Goal: Task Accomplishment & Management: Manage account settings

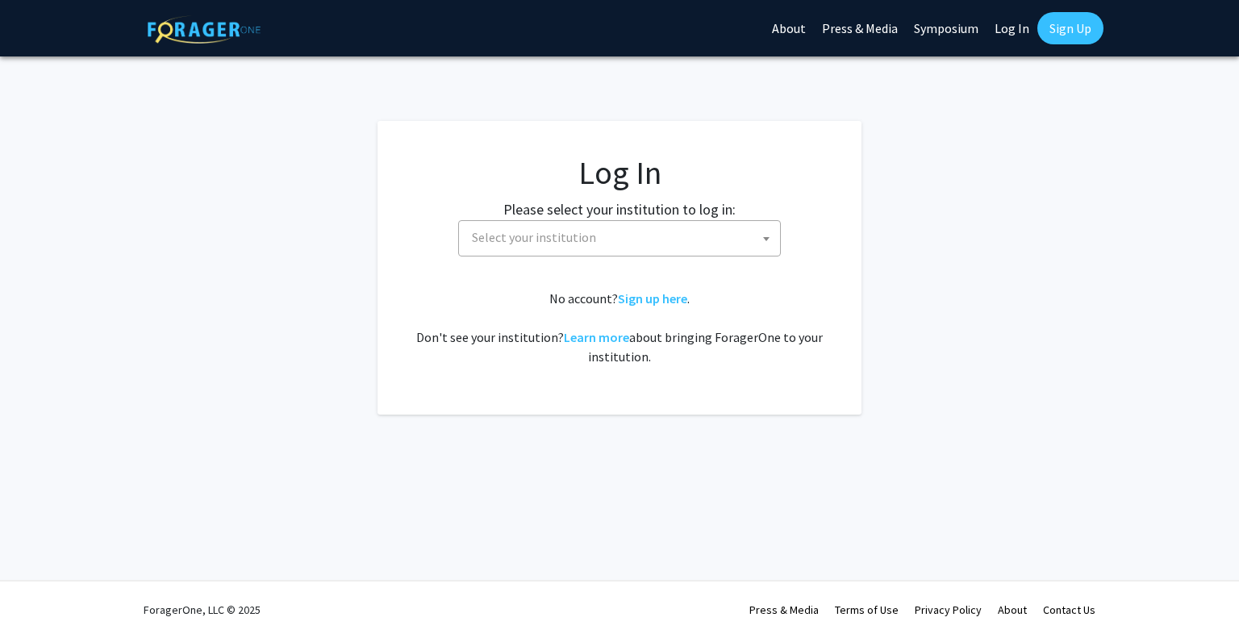
select select
click at [1024, 24] on link "Log In" at bounding box center [1012, 28] width 51 height 56
click at [604, 236] on span "Select your institution" at bounding box center [622, 237] width 315 height 33
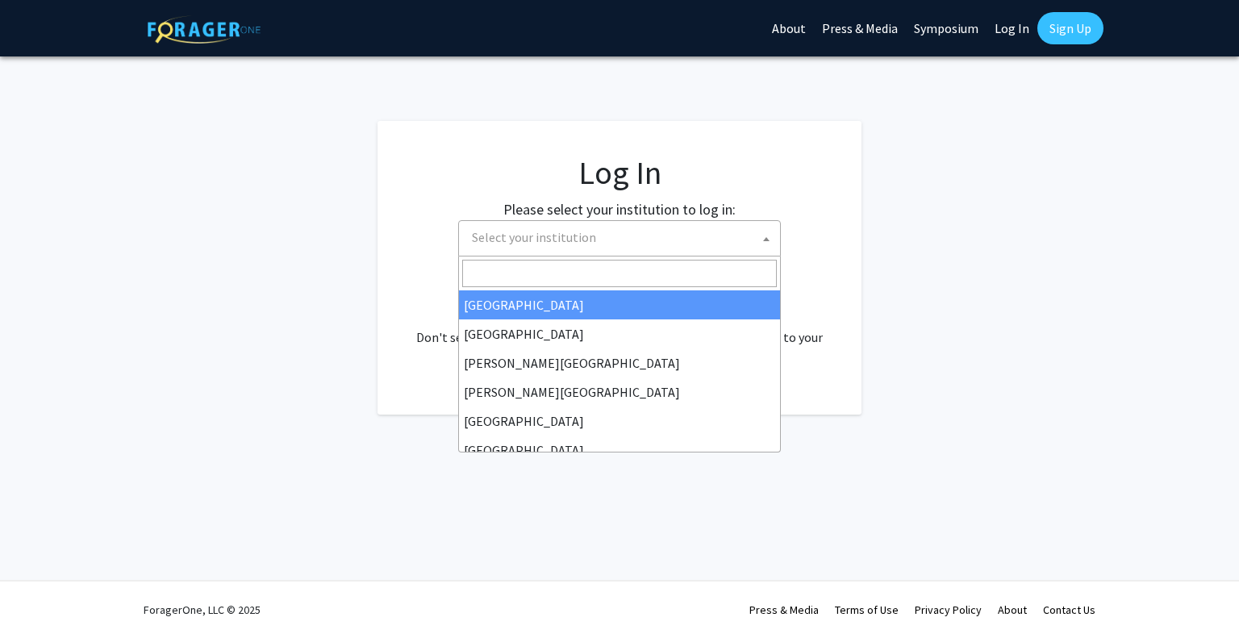
type input "u"
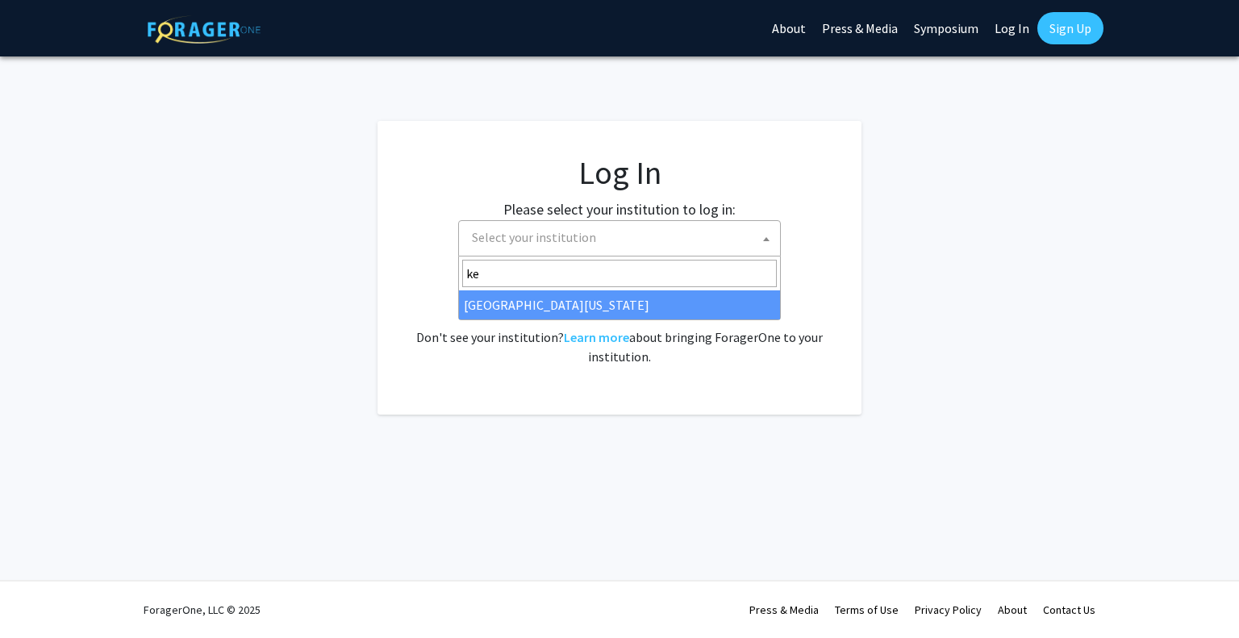
type input "ke"
select select "13"
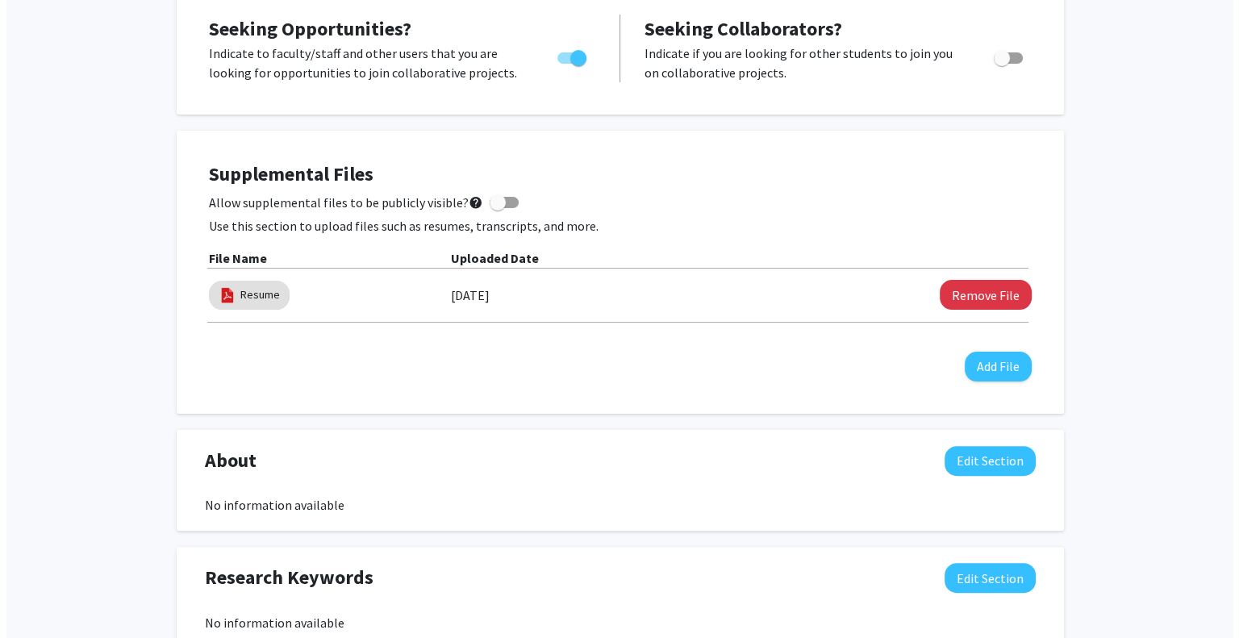
scroll to position [323, 0]
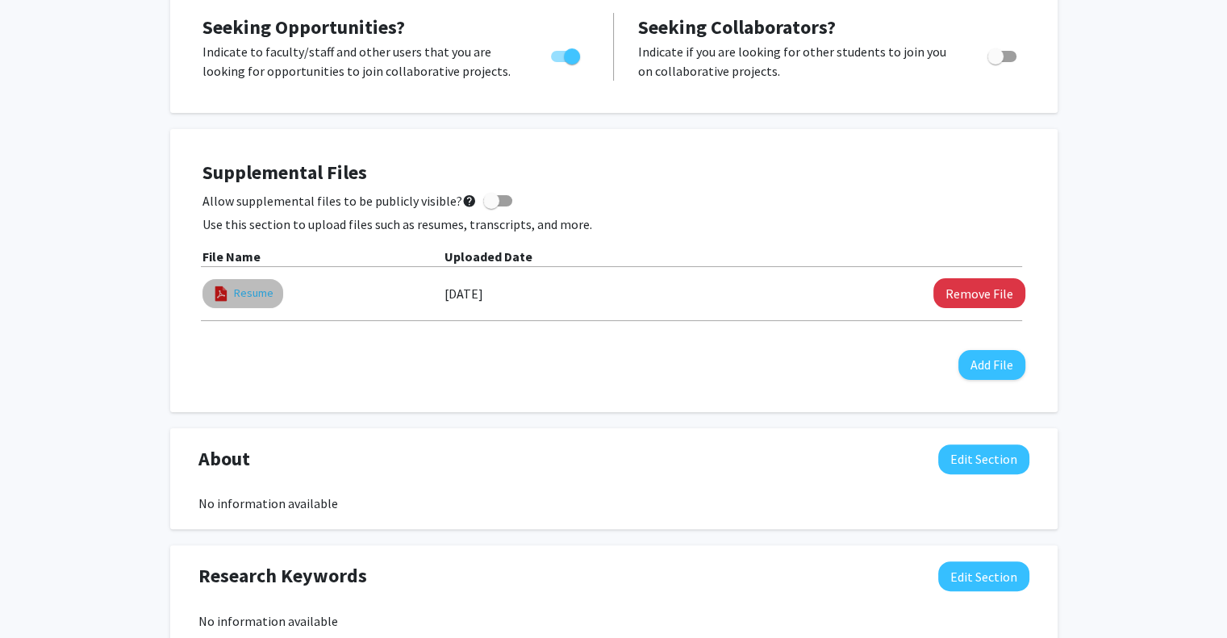
click at [254, 296] on link "Resume" at bounding box center [254, 293] width 40 height 17
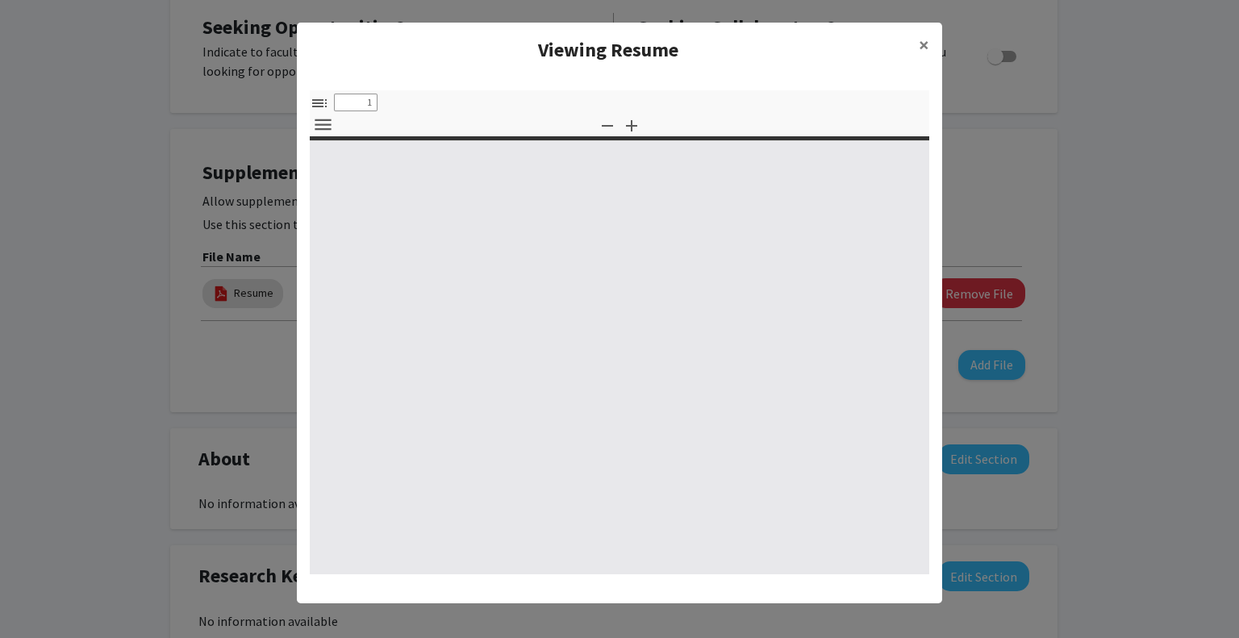
select select "custom"
type input "0"
select select "custom"
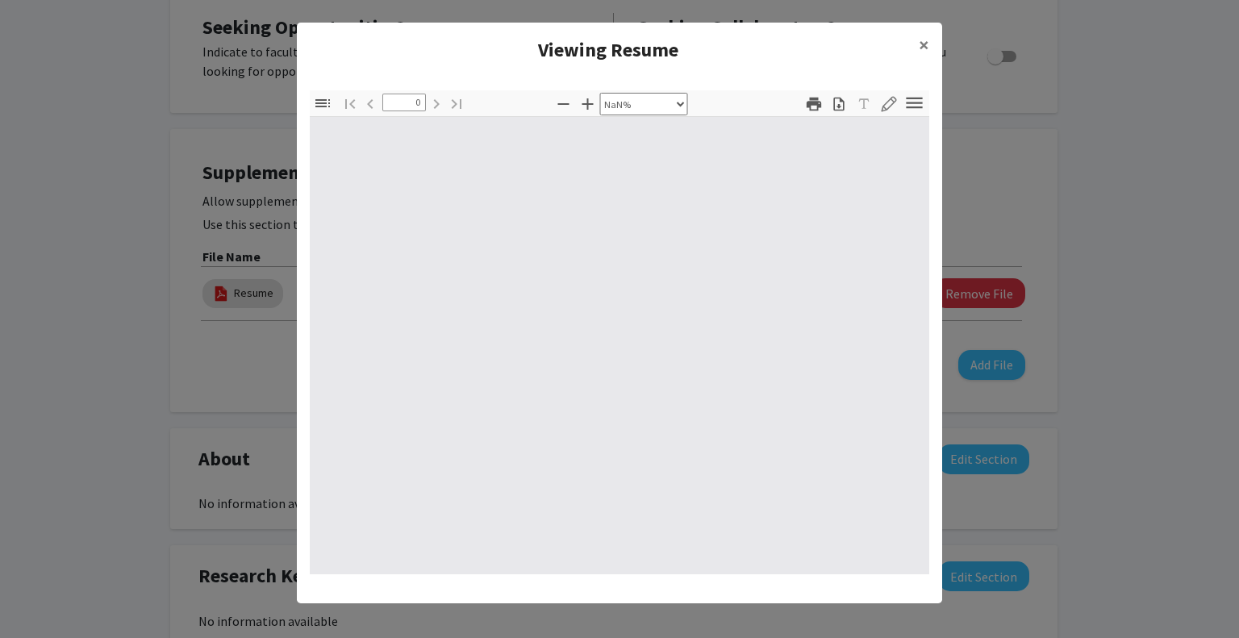
type input "1"
select select "auto"
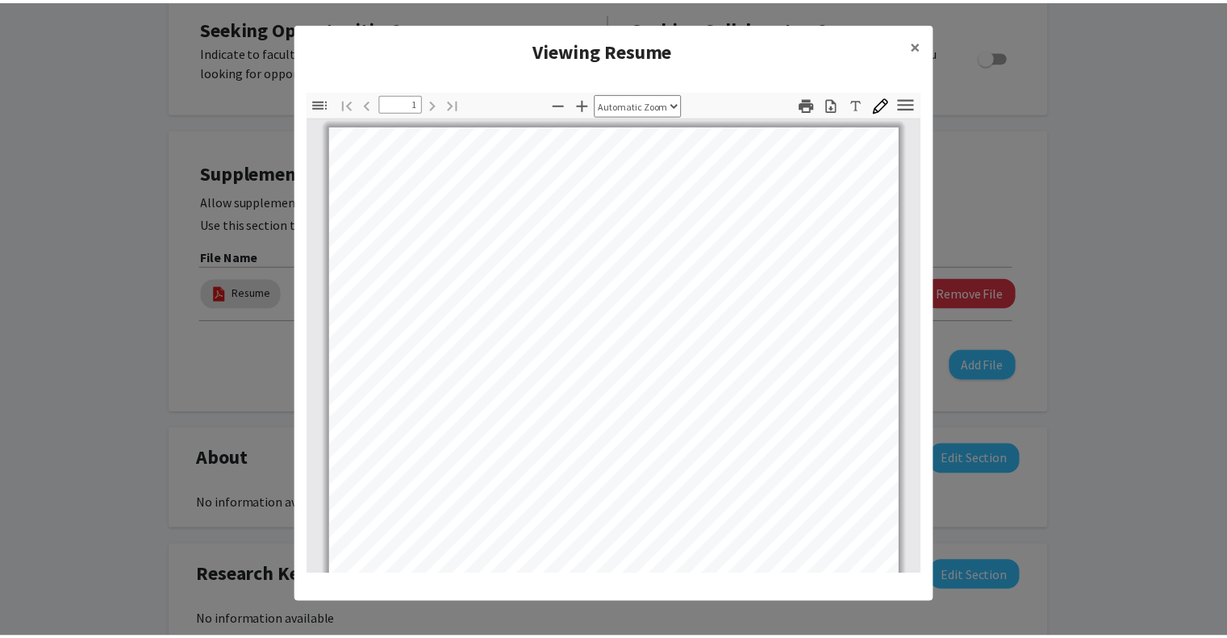
scroll to position [302, 0]
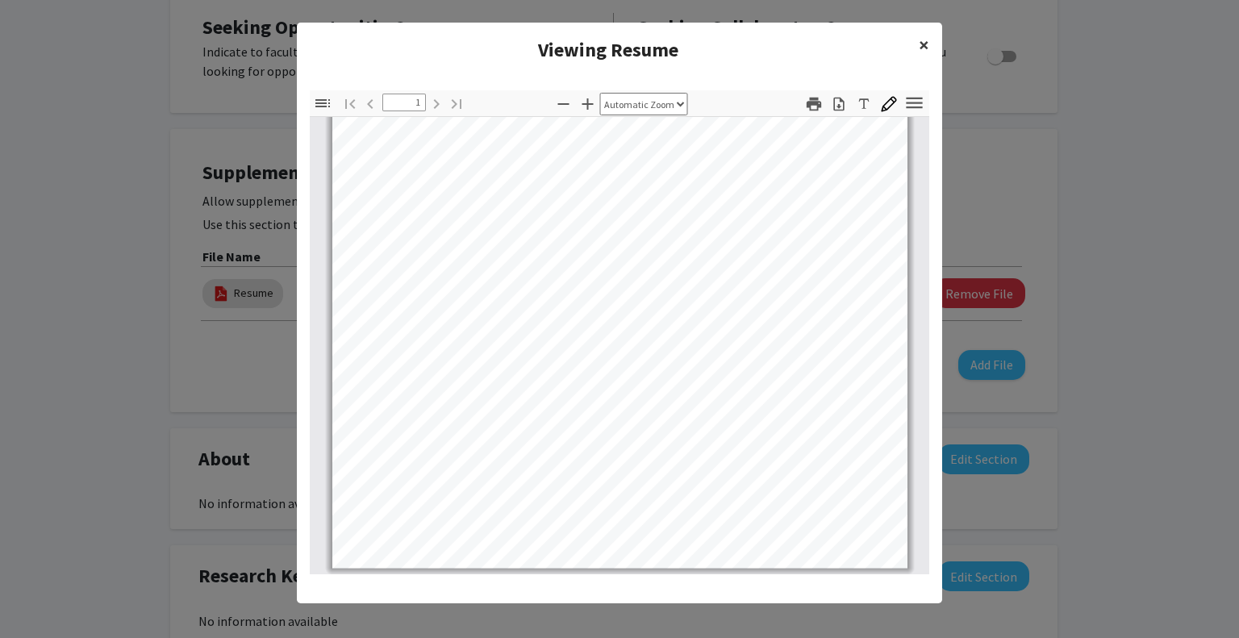
click at [920, 49] on span "×" at bounding box center [924, 44] width 10 height 25
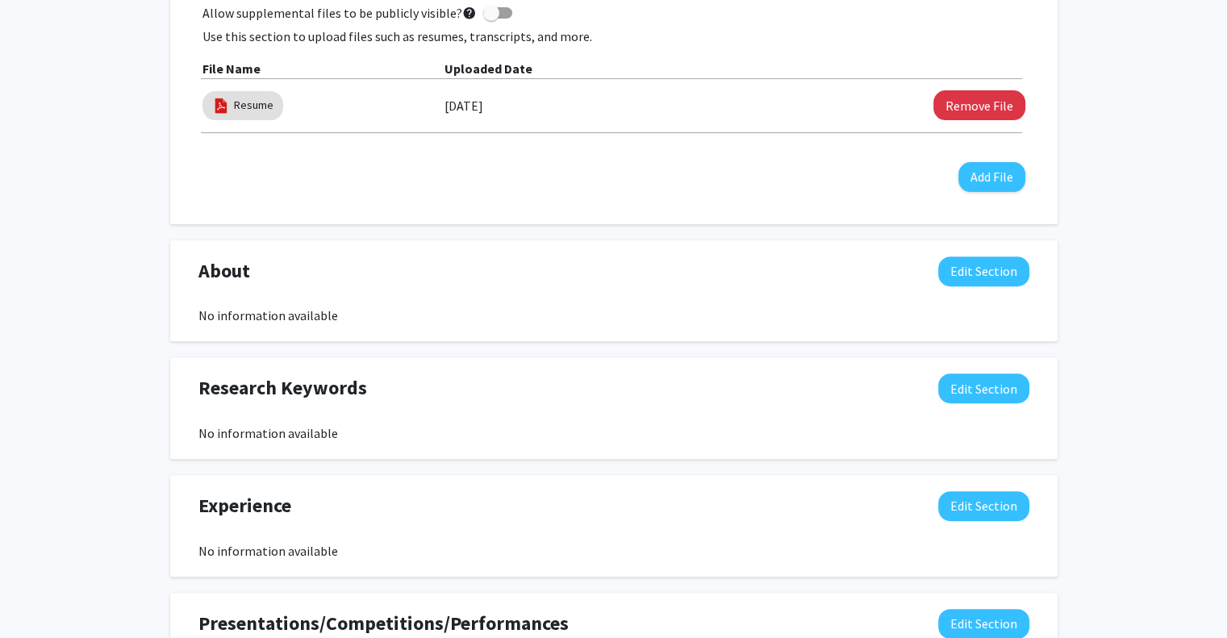
scroll to position [484, 0]
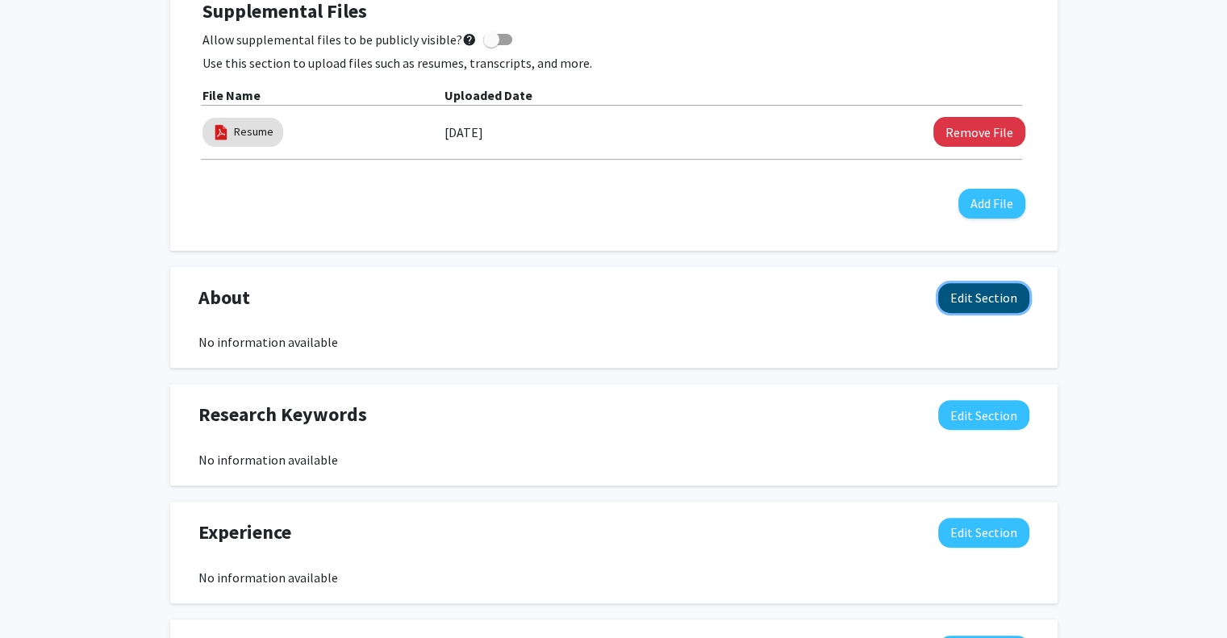
click at [950, 300] on button "Edit Section" at bounding box center [983, 298] width 91 height 30
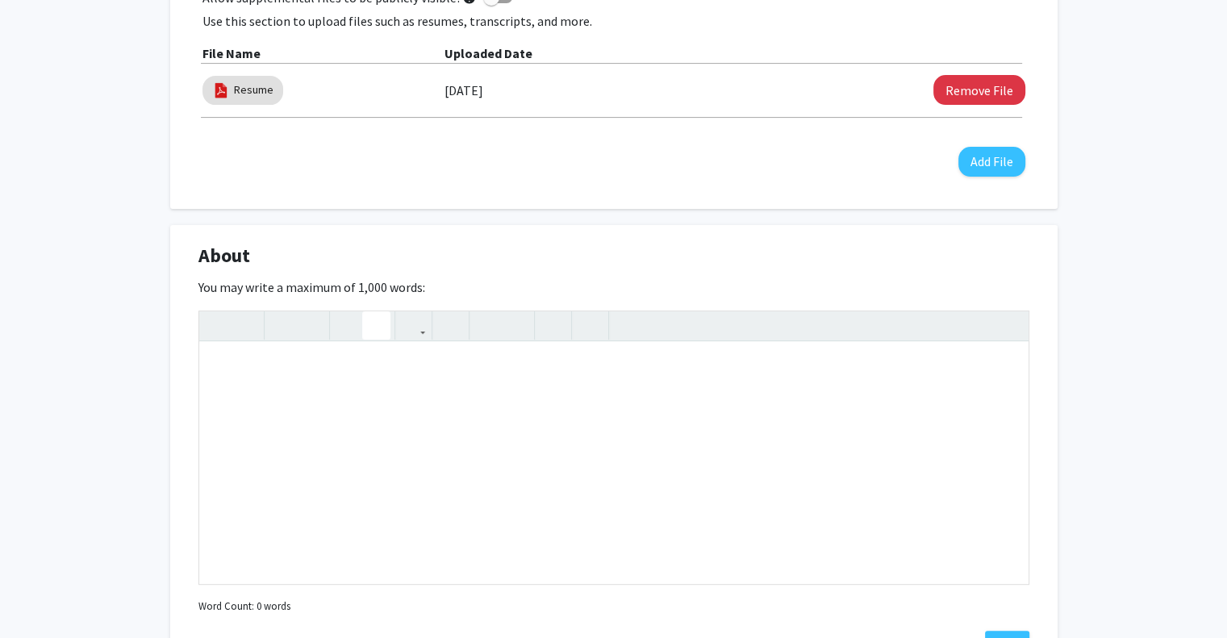
scroll to position [565, 0]
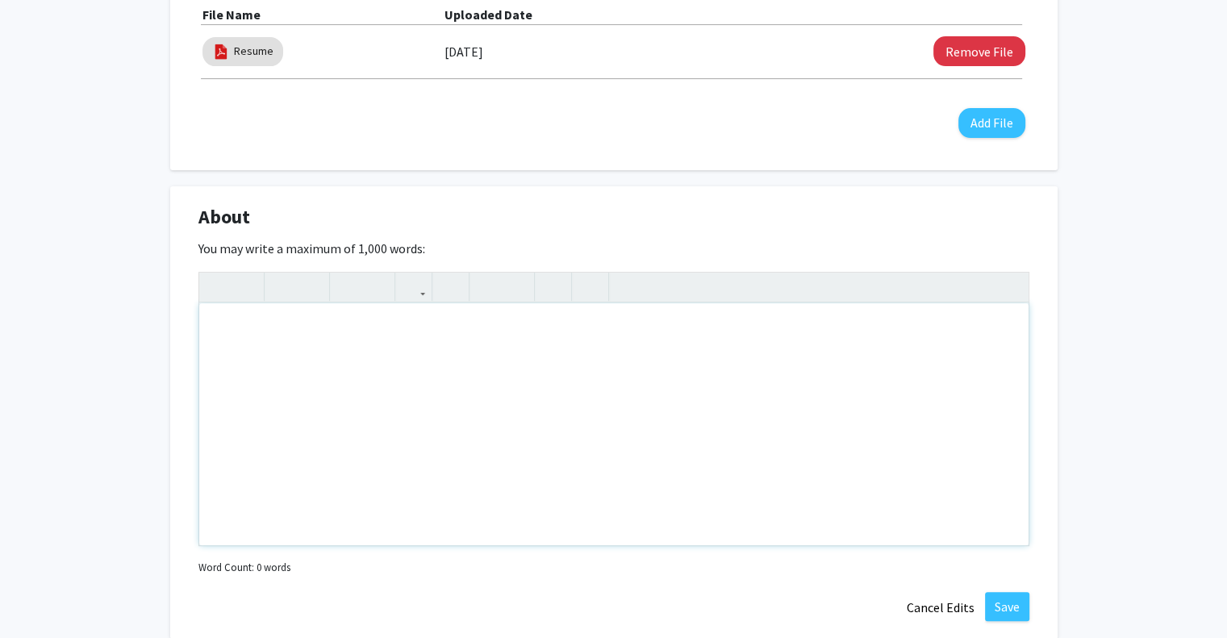
click at [459, 339] on div "Note to users with screen readers: Please deactivate our accessibility plugin f…" at bounding box center [613, 424] width 829 height 242
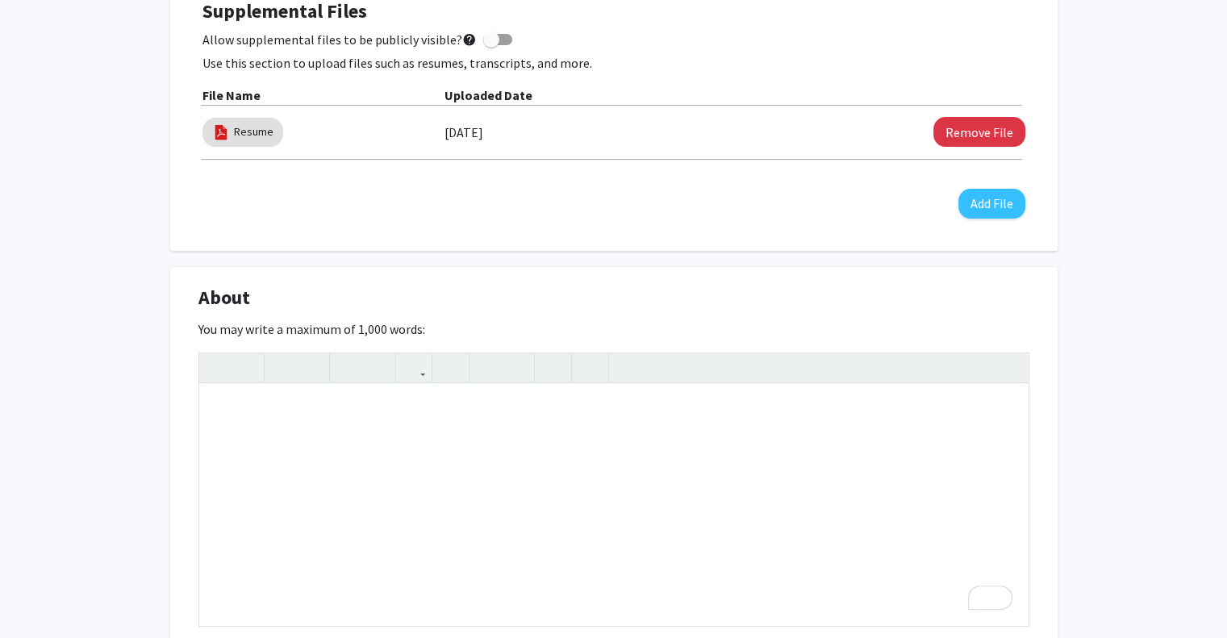
click at [486, 302] on div "About Edit Section" at bounding box center [613, 301] width 855 height 37
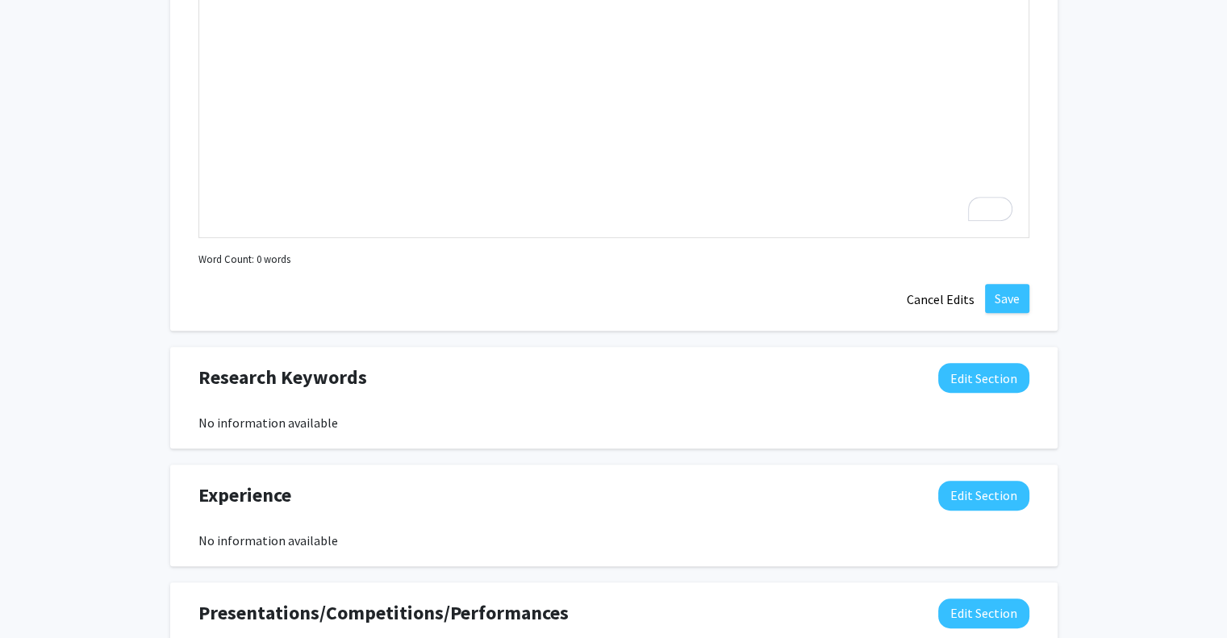
scroll to position [887, 0]
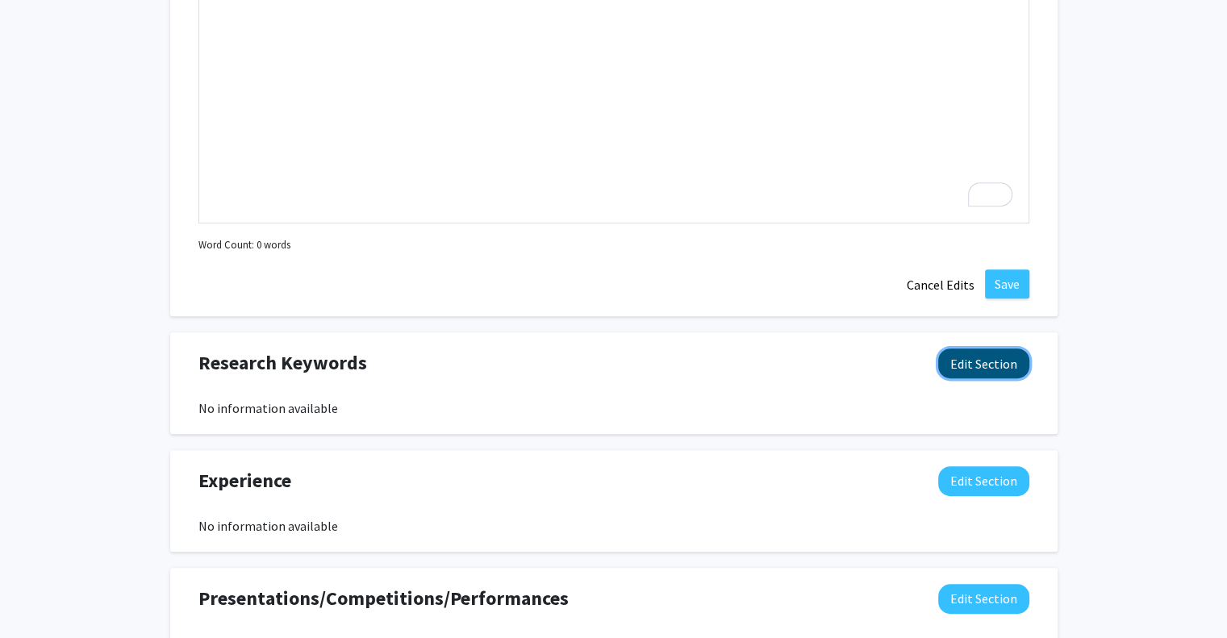
click at [1008, 364] on button "Edit Section" at bounding box center [983, 363] width 91 height 30
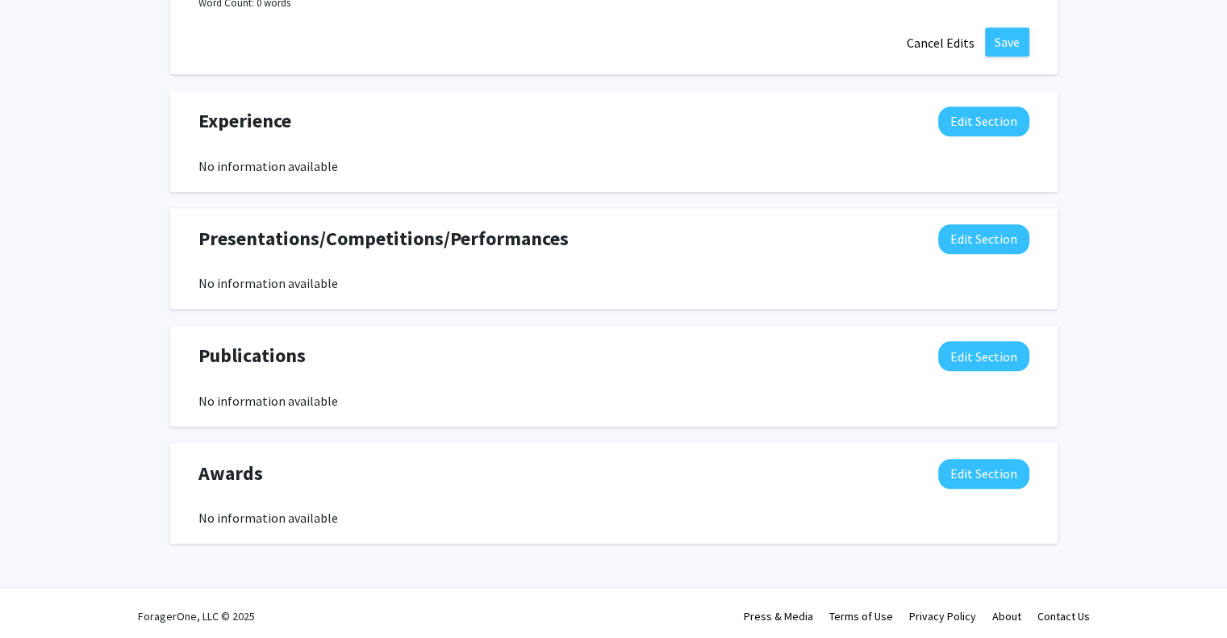
scroll to position [1603, 0]
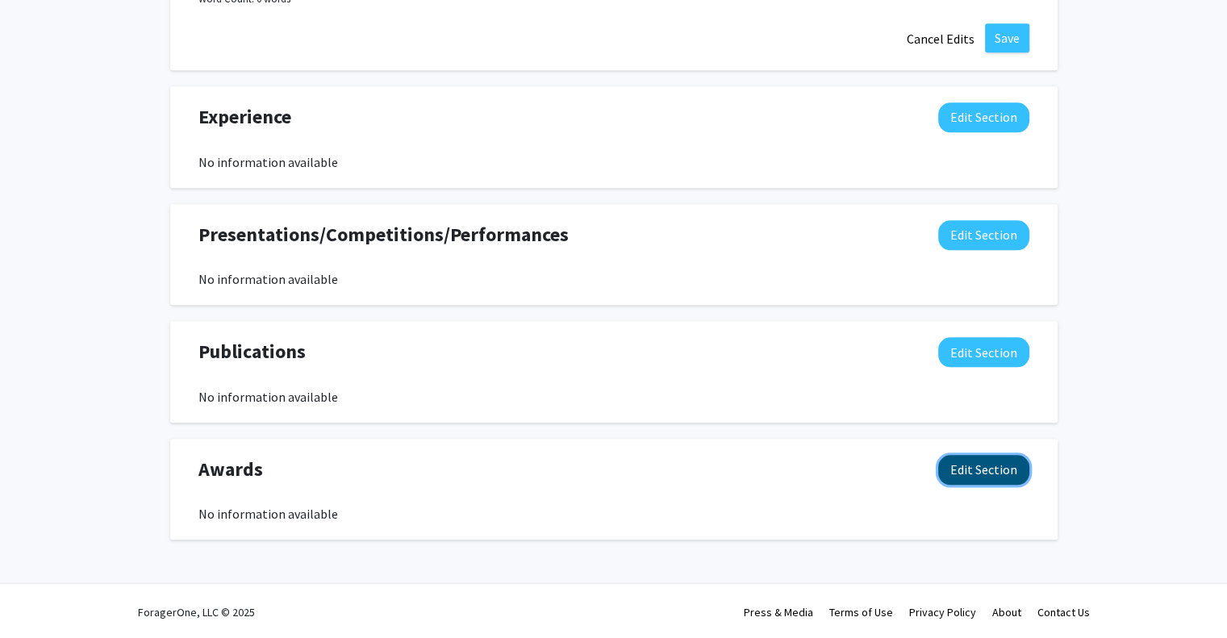
click at [978, 467] on button "Edit Section" at bounding box center [983, 470] width 91 height 30
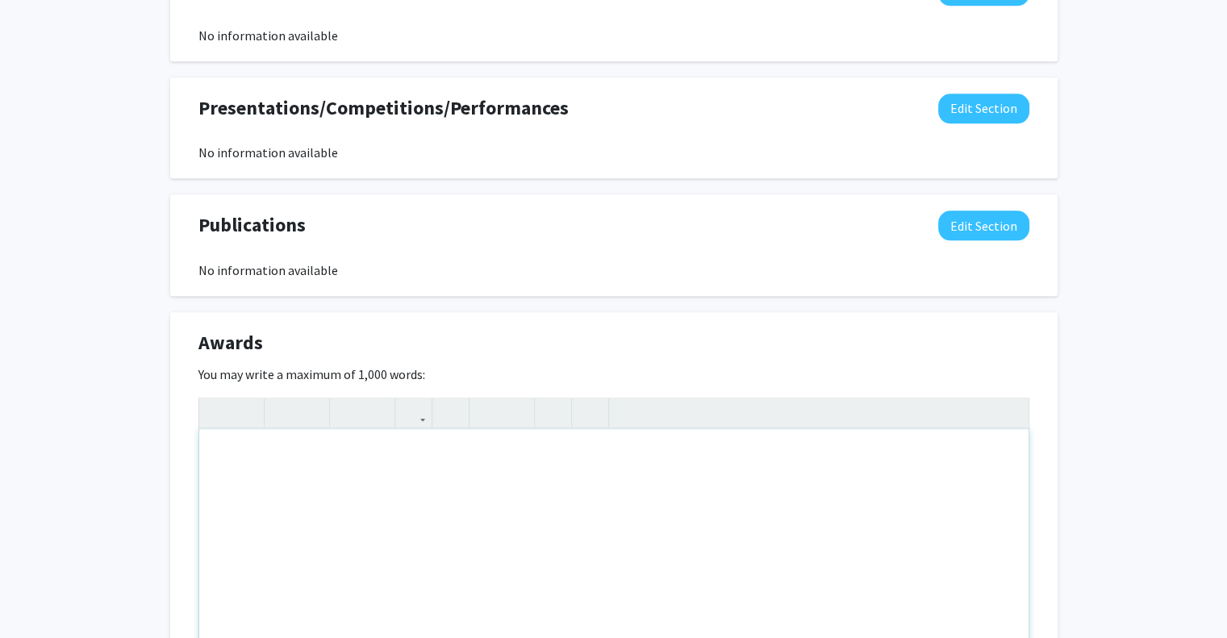
scroll to position [1764, 0]
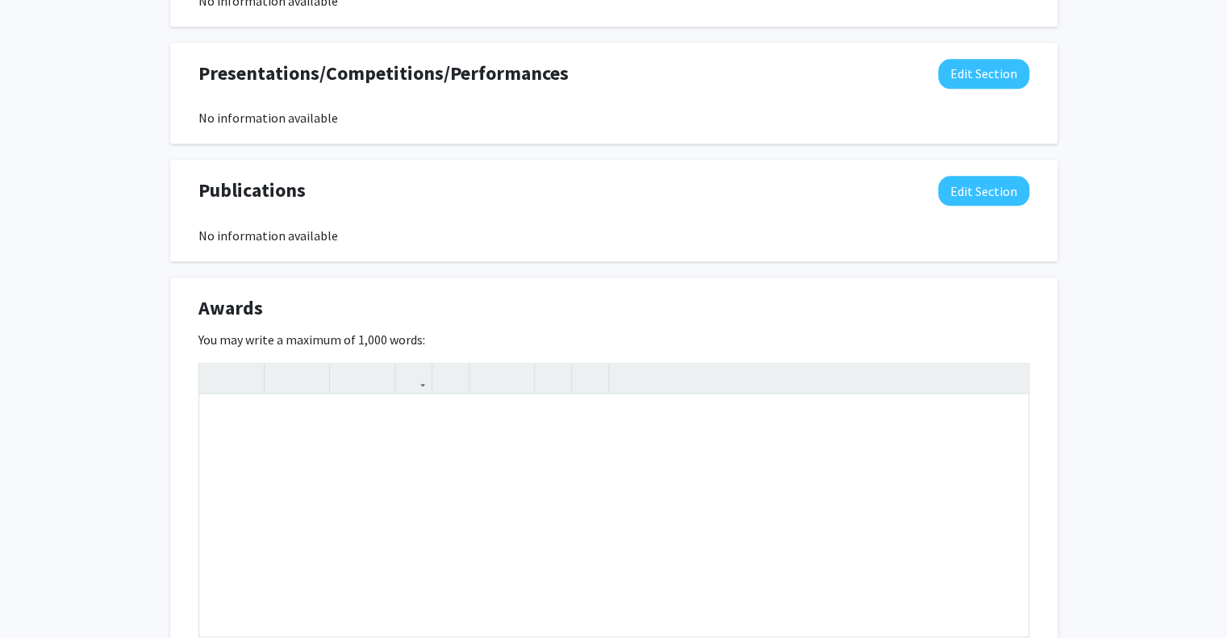
drag, startPoint x: 114, startPoint y: 161, endPoint x: 138, endPoint y: 190, distance: 38.4
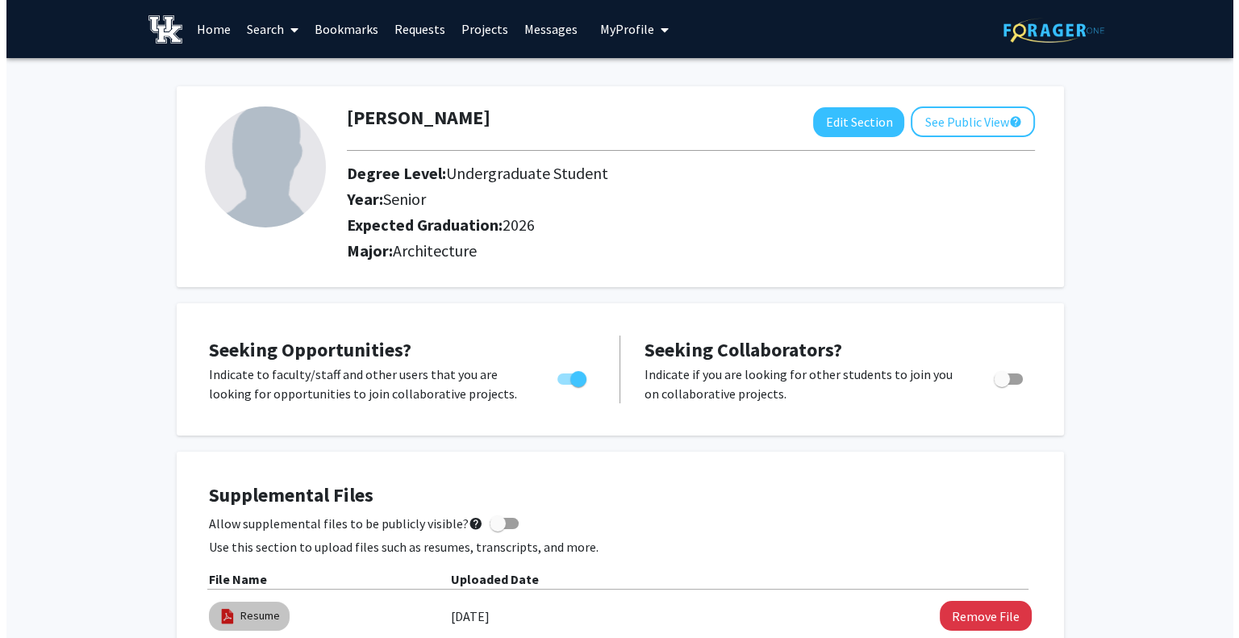
scroll to position [161, 0]
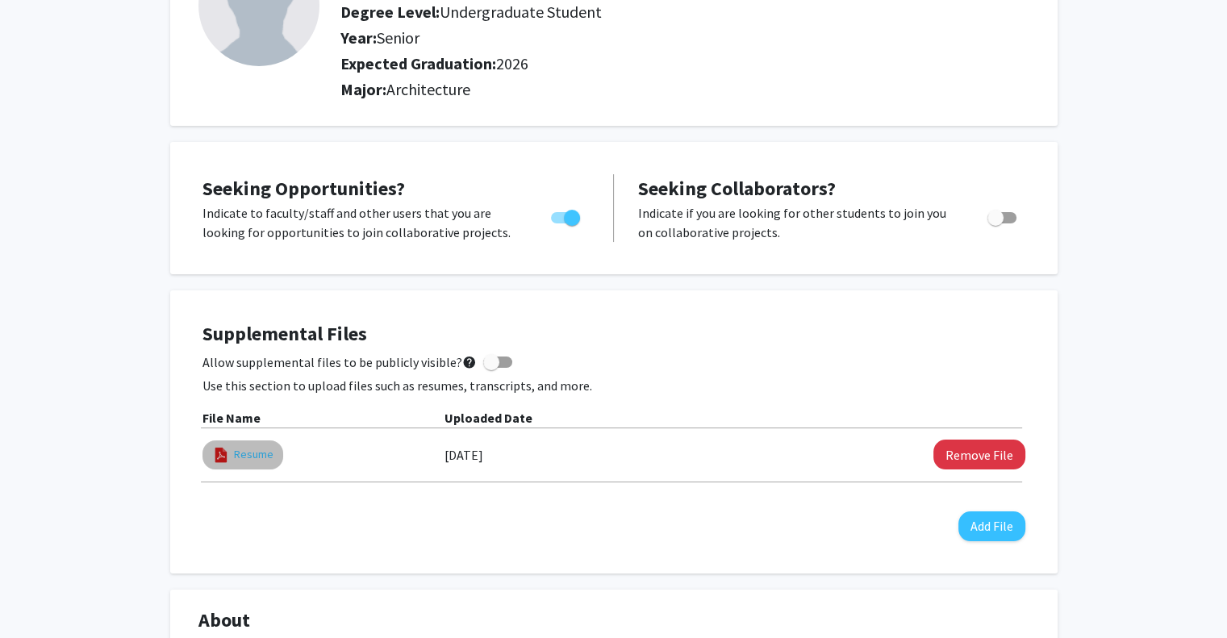
click at [258, 451] on link "Resume" at bounding box center [254, 454] width 40 height 17
select select "custom"
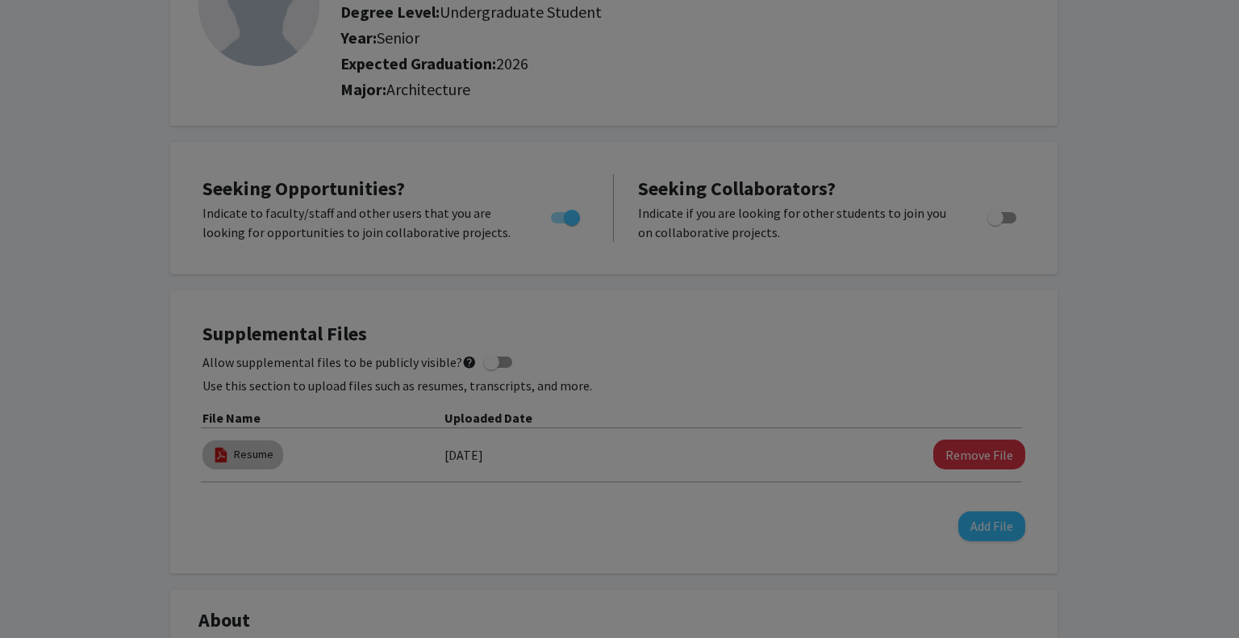
type input "0"
select select "custom"
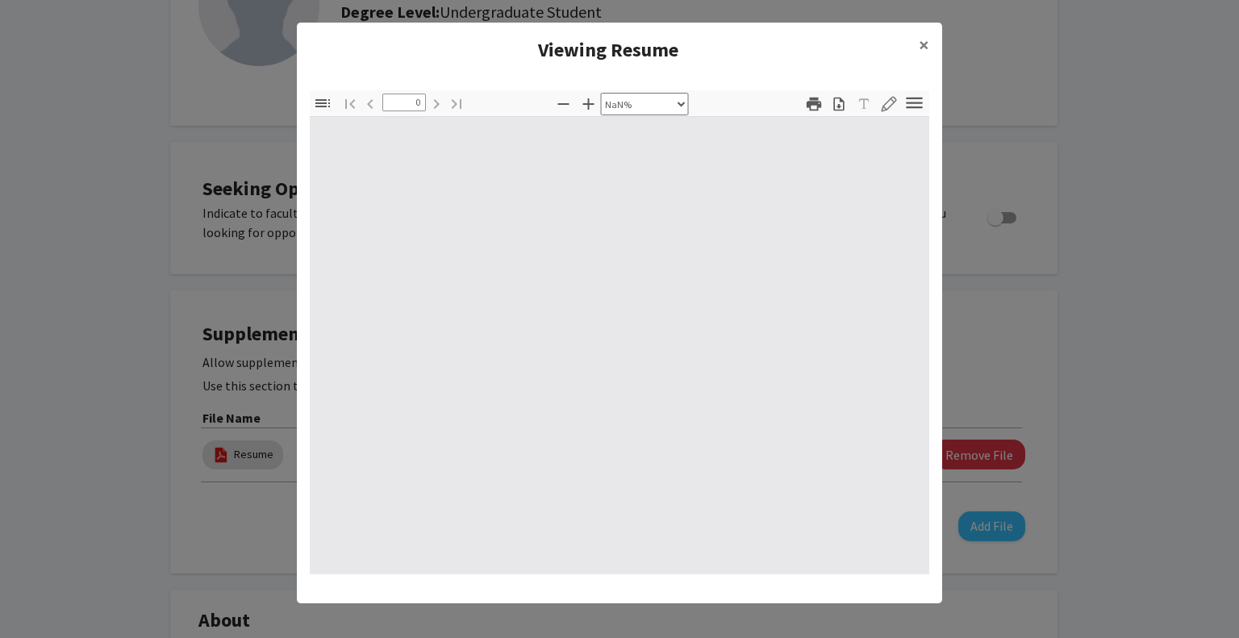
type input "1"
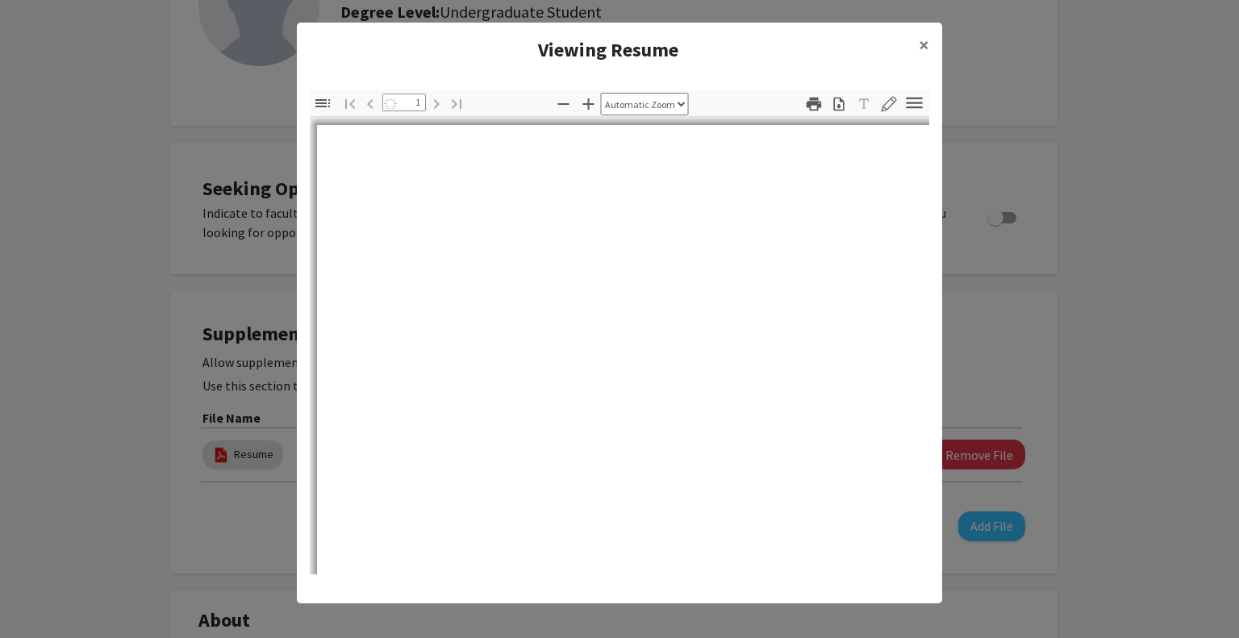
select select "auto"
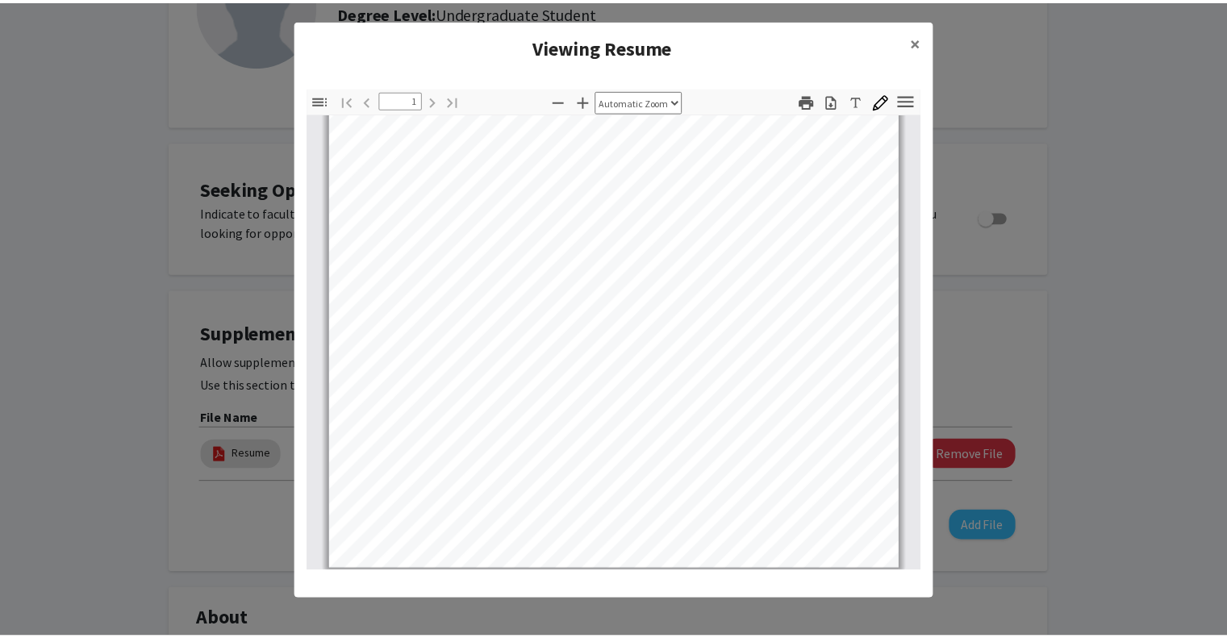
scroll to position [302, 0]
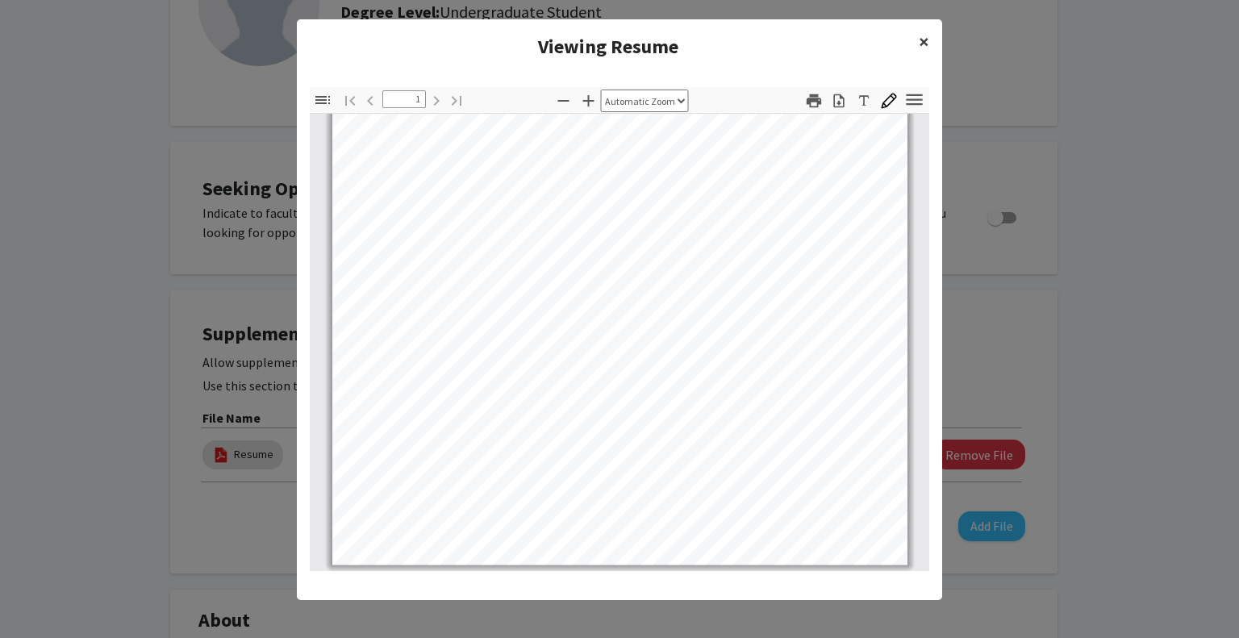
click at [919, 38] on span "×" at bounding box center [924, 41] width 10 height 25
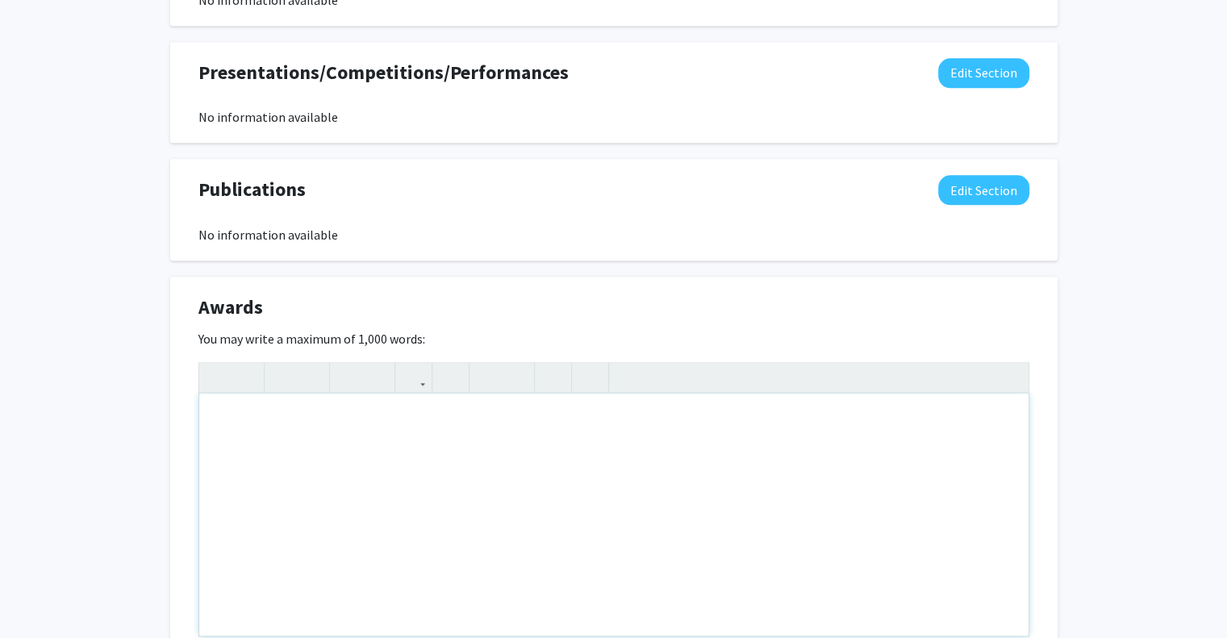
scroll to position [1954, 0]
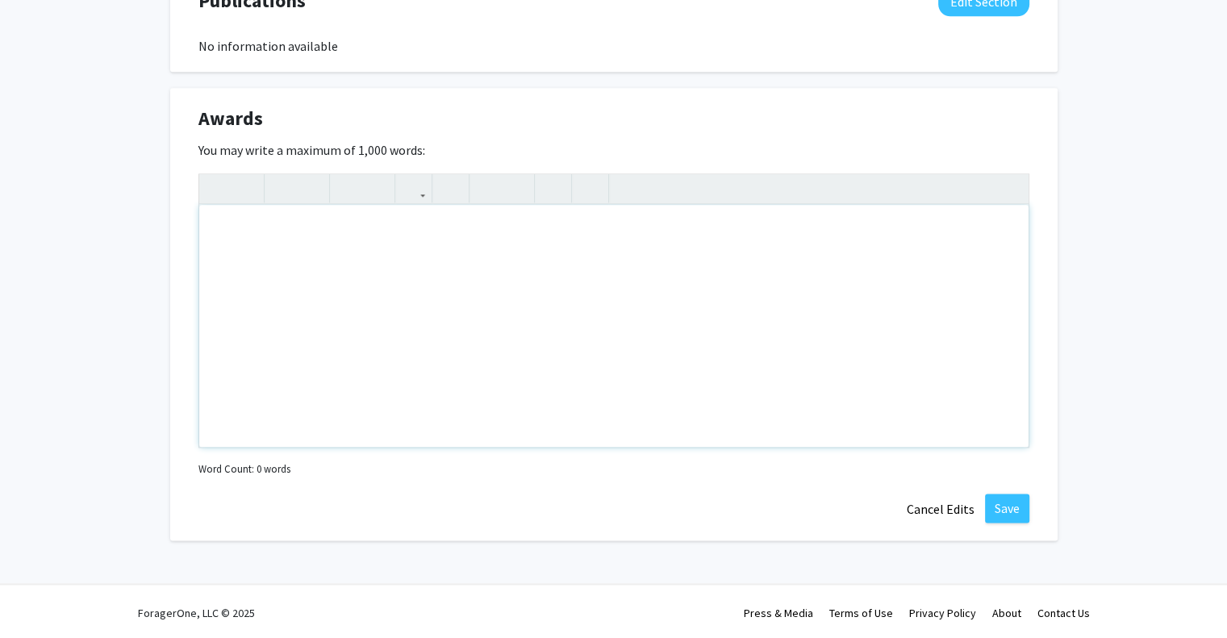
click at [369, 357] on div "Note to users with screen readers: Please deactivate our accessibility plugin f…" at bounding box center [613, 326] width 829 height 242
paste div "To enrich screen reader interactions, please activate Accessibility in Grammarl…"
type textarea "<p>&nbsp;[PERSON_NAME] Scholarship - [GEOGRAPHIC_DATA][US_STATE] College of Des…"
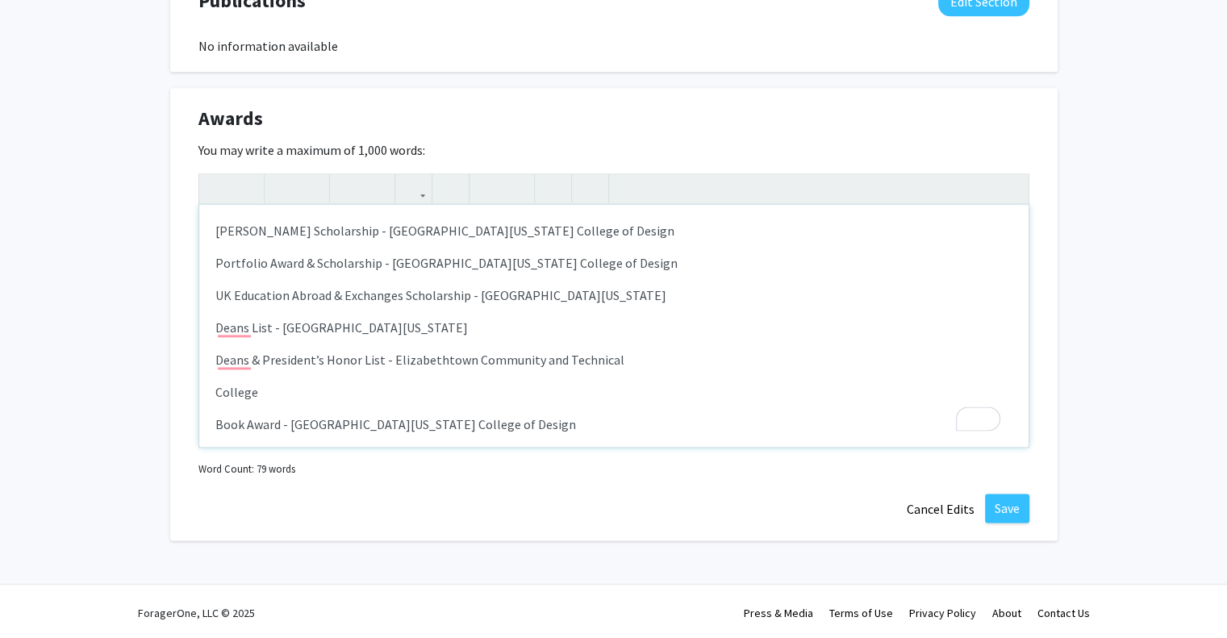
click at [205, 257] on div "[PERSON_NAME] Scholarship - [GEOGRAPHIC_DATA][US_STATE] College of Design Port…" at bounding box center [613, 326] width 829 height 242
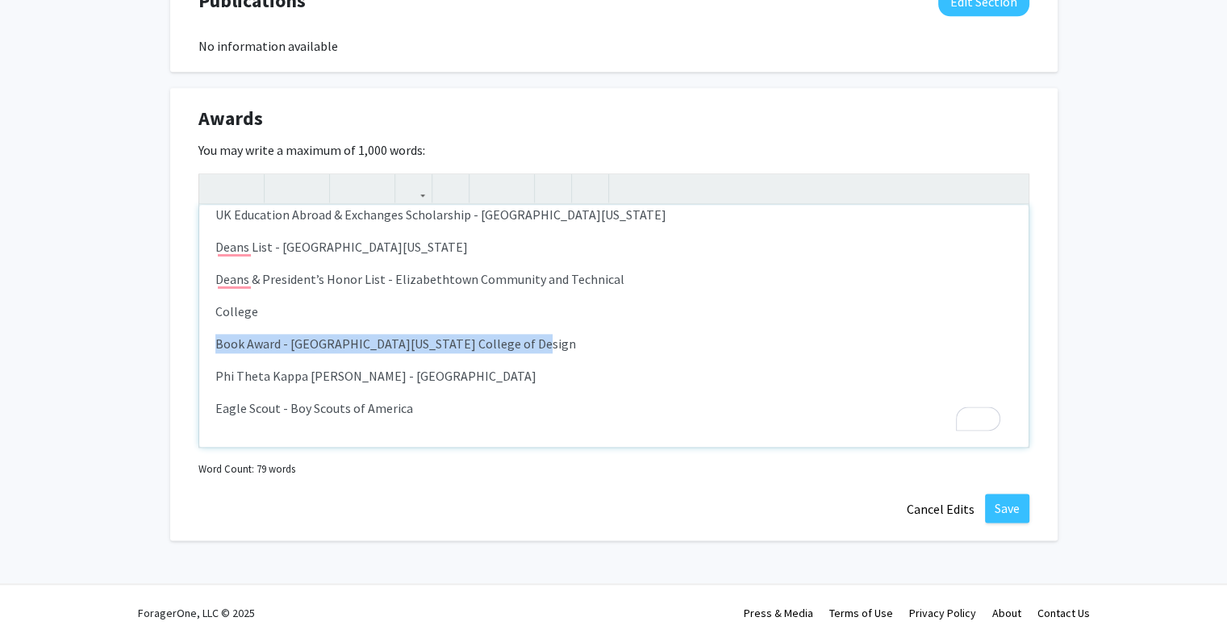
drag, startPoint x: 545, startPoint y: 342, endPoint x: 161, endPoint y: 347, distance: 384.8
copy p "Book Award - [GEOGRAPHIC_DATA][US_STATE] College of Design"
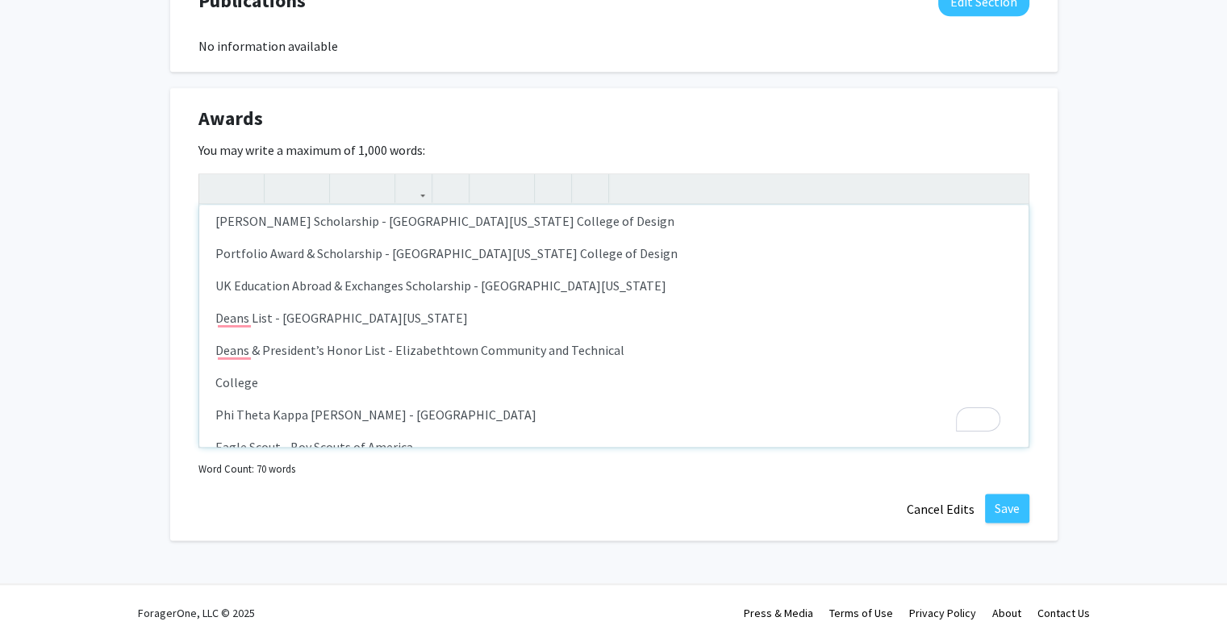
scroll to position [0, 0]
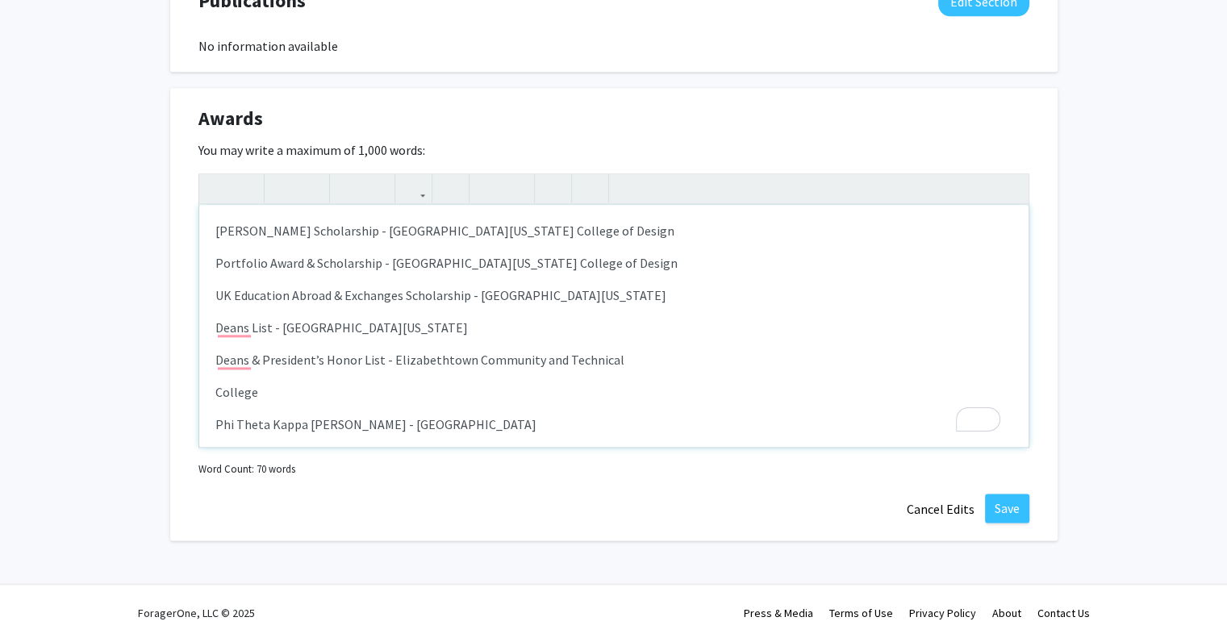
click at [655, 299] on p "UK Education Abroad & Exchanges Scholarship - [GEOGRAPHIC_DATA][US_STATE]" at bounding box center [613, 295] width 797 height 19
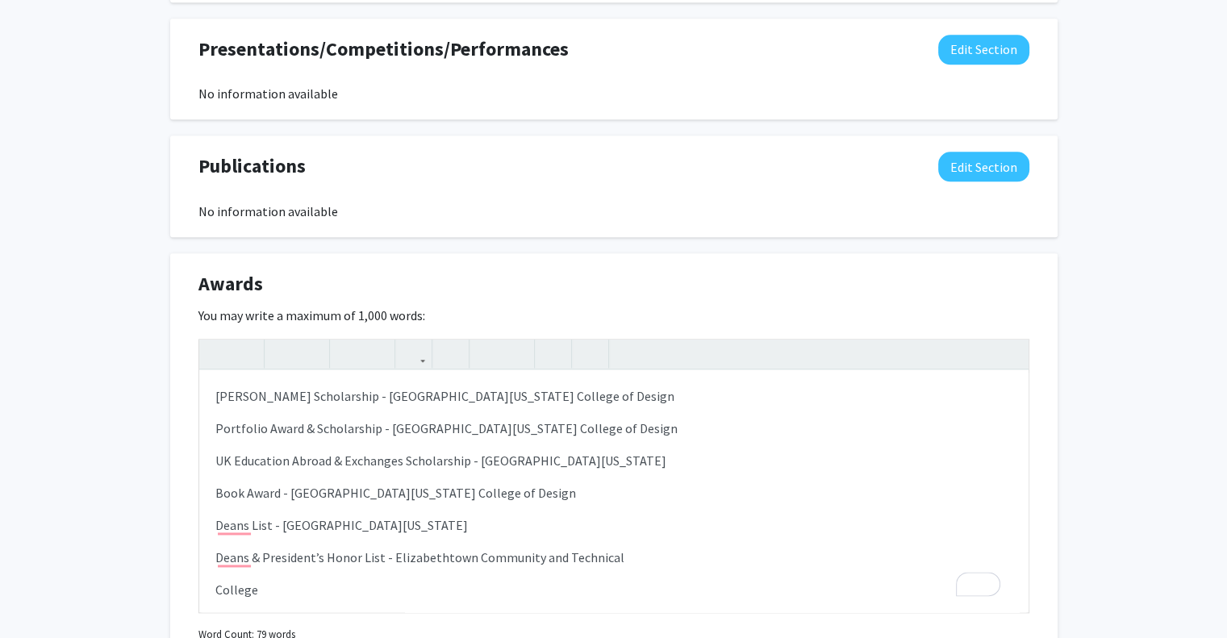
scroll to position [1792, 0]
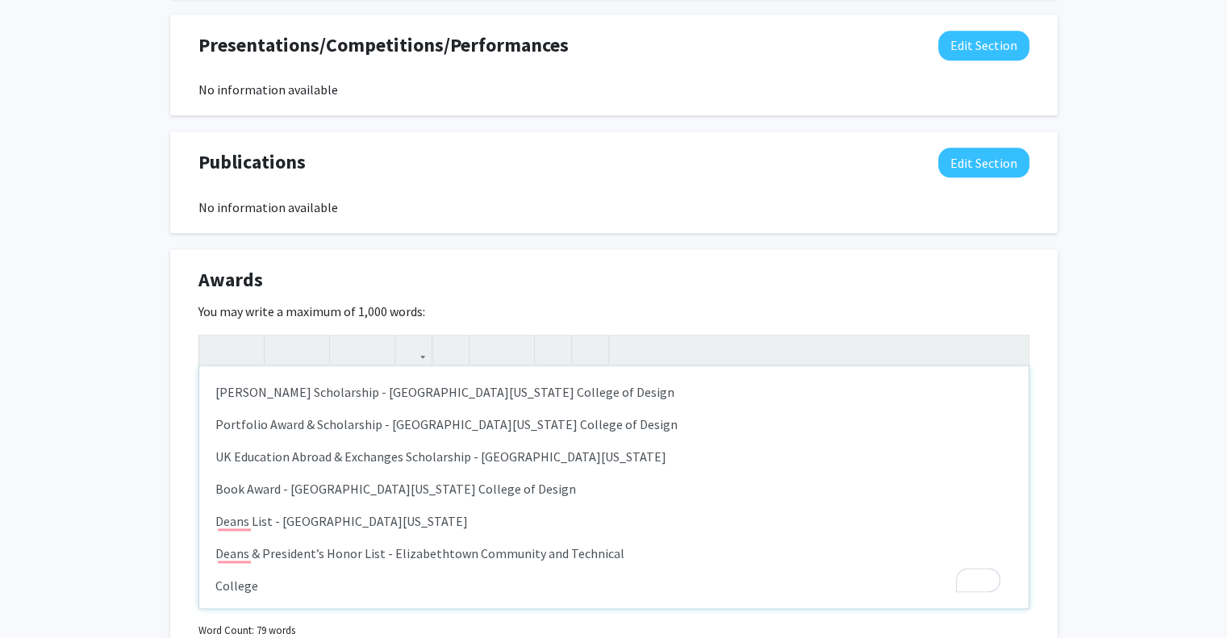
click at [218, 386] on p "[PERSON_NAME] Scholarship - [GEOGRAPHIC_DATA][US_STATE] College of Design" at bounding box center [613, 391] width 797 height 19
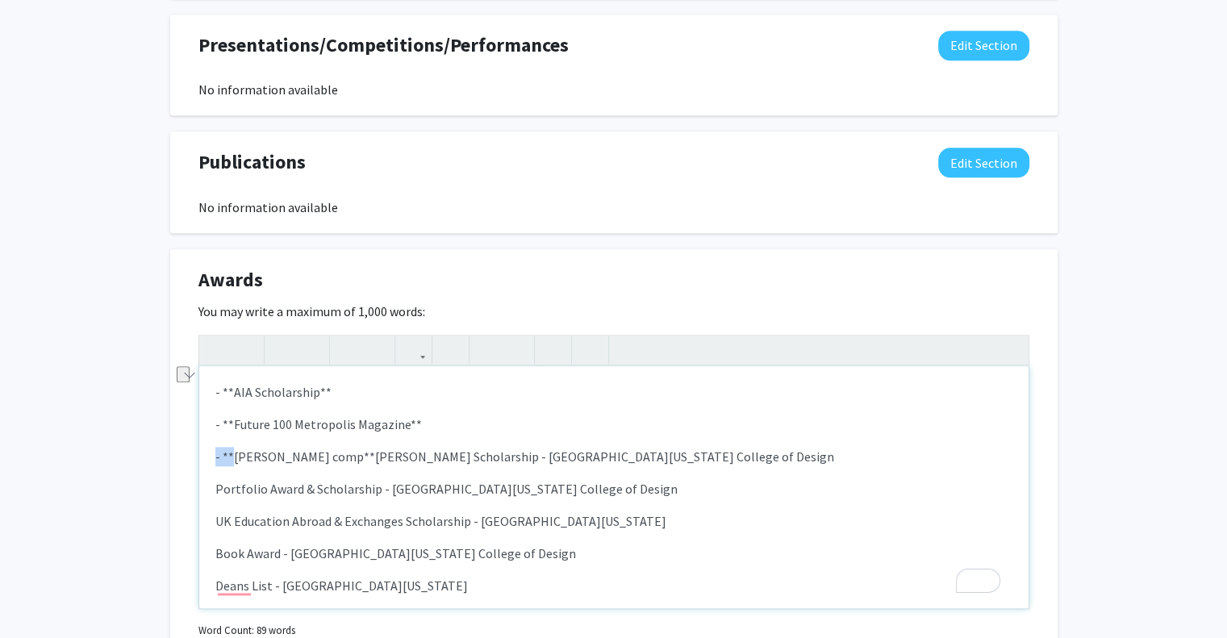
drag, startPoint x: 231, startPoint y: 455, endPoint x: 169, endPoint y: 453, distance: 61.3
click at [170, 453] on div "Awards Edit Section You may write a maximum of 1,000 words: <p>&nbsp;- **AIA Sc…" at bounding box center [613, 475] width 887 height 453
click at [290, 451] on p "T-Shirt comp**[PERSON_NAME] Scholarship - [GEOGRAPHIC_DATA][US_STATE] College o…" at bounding box center [613, 456] width 797 height 19
click at [289, 455] on p "T-Shirt comp*[PERSON_NAME] Scholarship - [GEOGRAPHIC_DATA][US_STATE] College of…" at bounding box center [613, 456] width 797 height 19
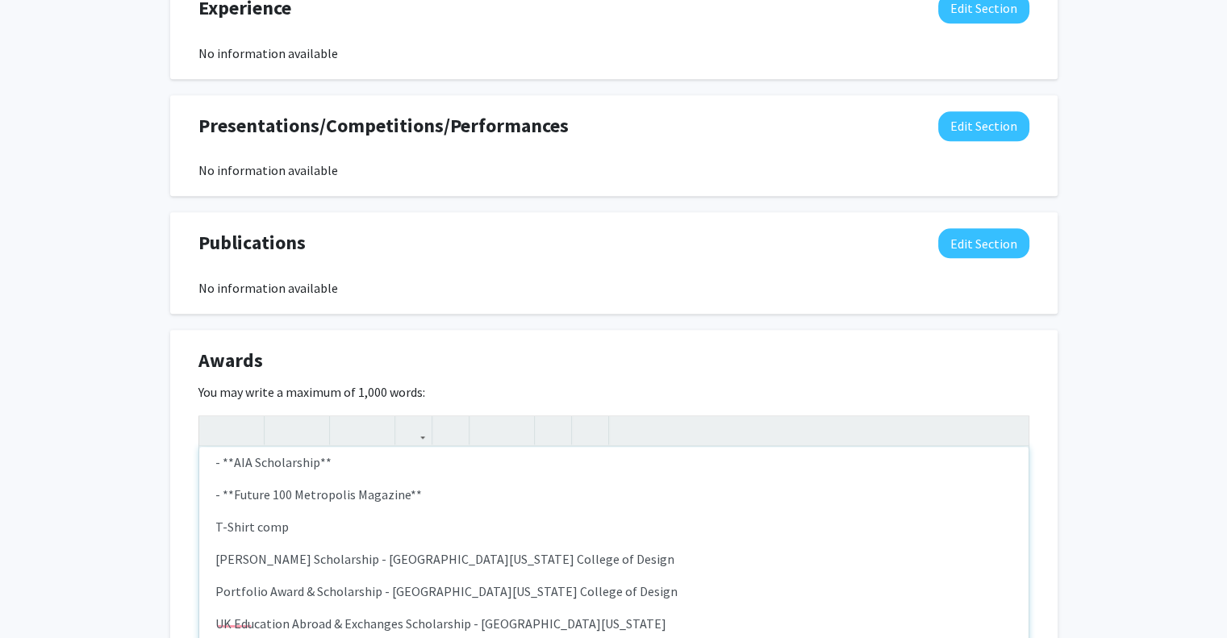
scroll to position [0, 0]
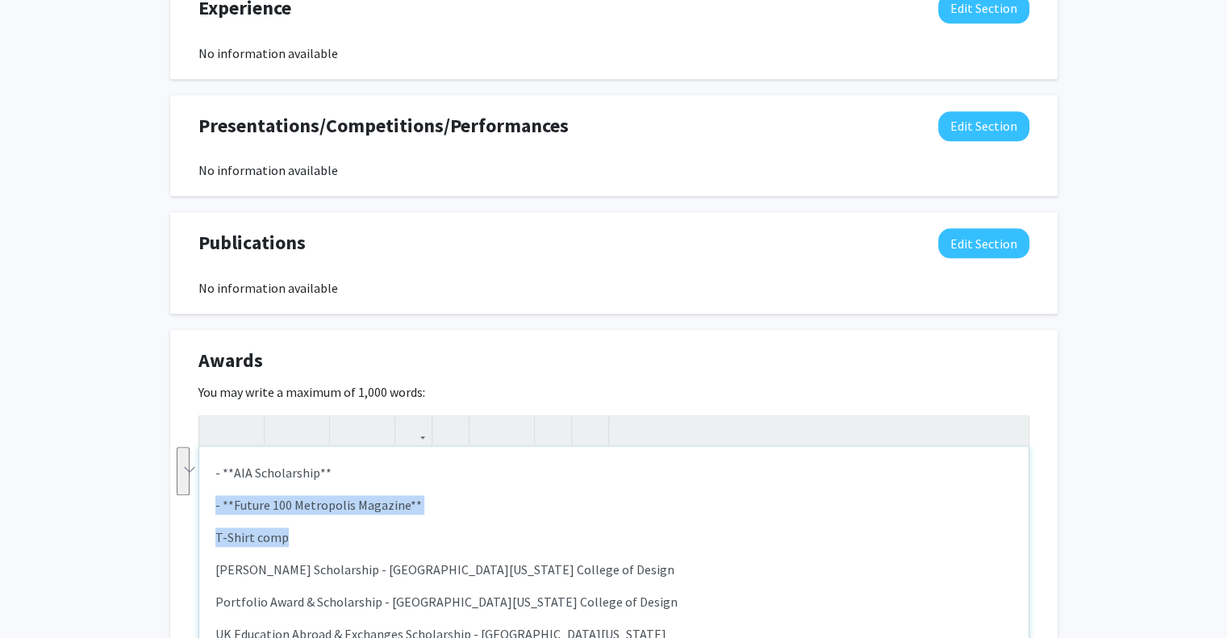
drag, startPoint x: 312, startPoint y: 528, endPoint x: 208, endPoint y: 491, distance: 110.5
click at [208, 491] on div "- **AIA Scholarship** - **Future 100 Metropolis Magazine** T-Shirt comp [PERS…" at bounding box center [613, 568] width 829 height 242
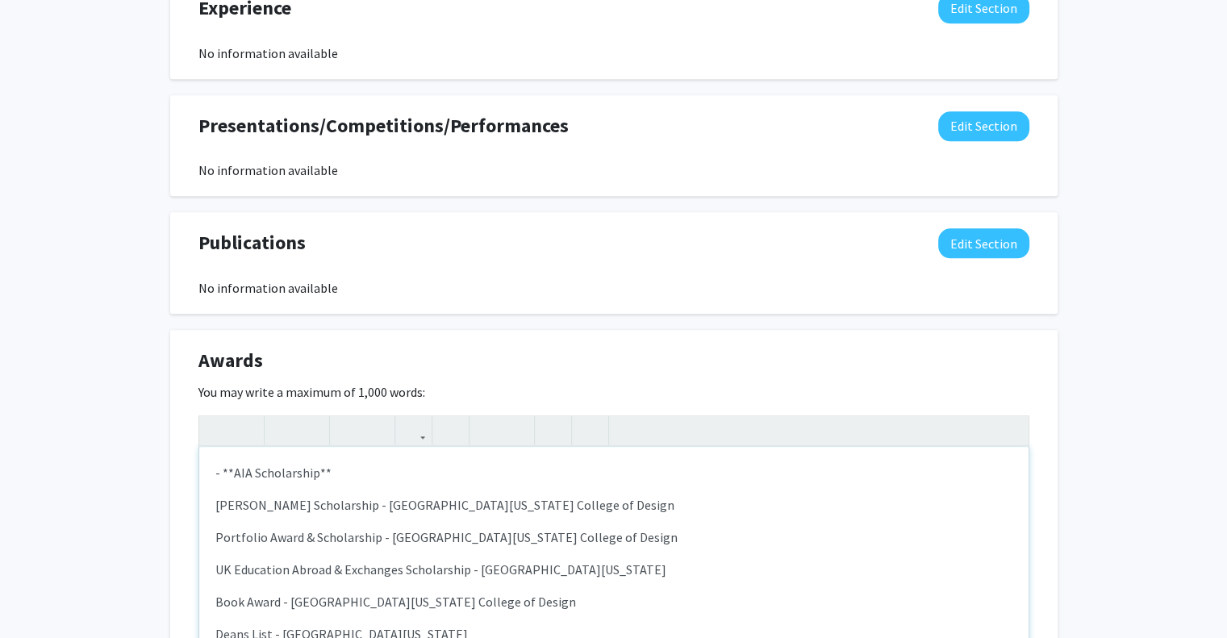
drag, startPoint x: 236, startPoint y: 467, endPoint x: 173, endPoint y: 474, distance: 62.5
click at [173, 474] on div "Awards Edit Section You may write a maximum of 1,000 words: <p>&nbsp;- **AIA Sc…" at bounding box center [613, 556] width 887 height 453
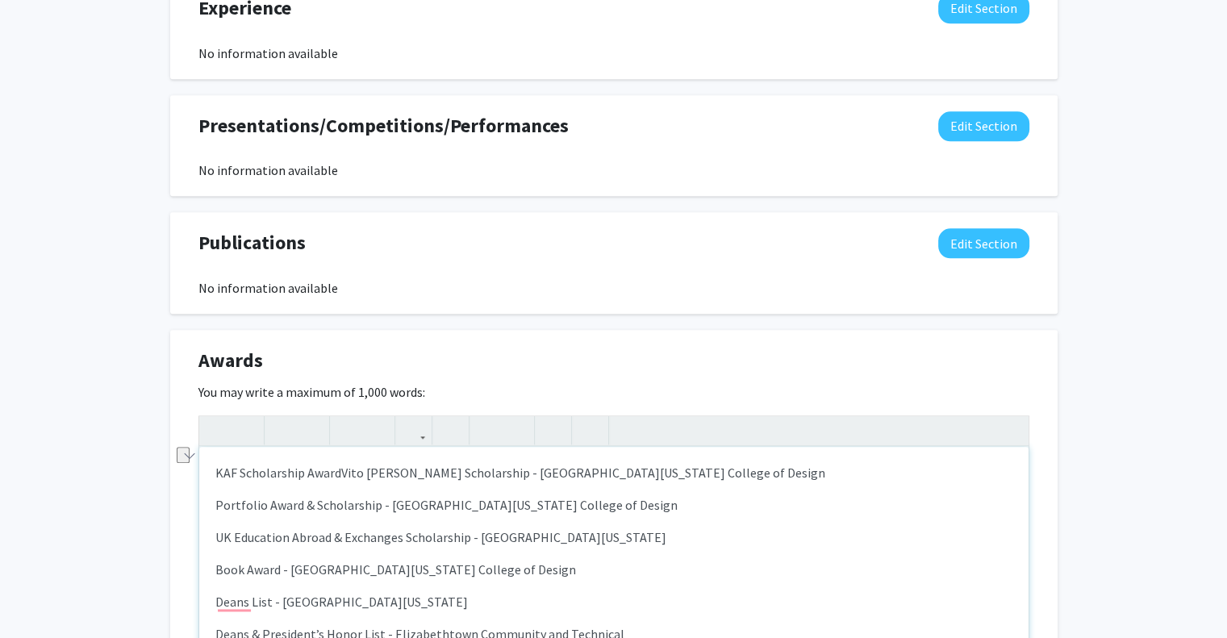
scroll to position [1699, 0]
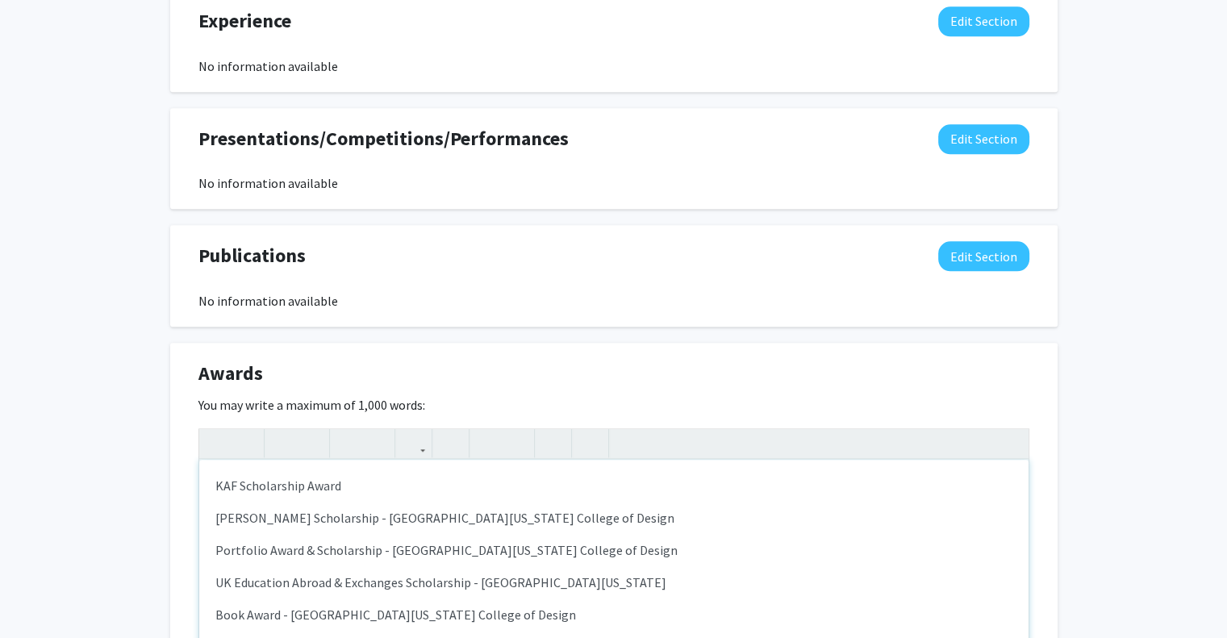
click at [399, 468] on div "KAF Scholarship Award [PERSON_NAME] Scholarship - [GEOGRAPHIC_DATA][US_STATE] C…" at bounding box center [613, 581] width 829 height 242
click at [341, 486] on p "KAF Scholarship Award [US_STATE] AIA" at bounding box center [613, 485] width 797 height 19
type textarea "<p>&nbsp;KAF Scholarship Award- [US_STATE] AIA</p><p>[PERSON_NAME] Scholarship …"
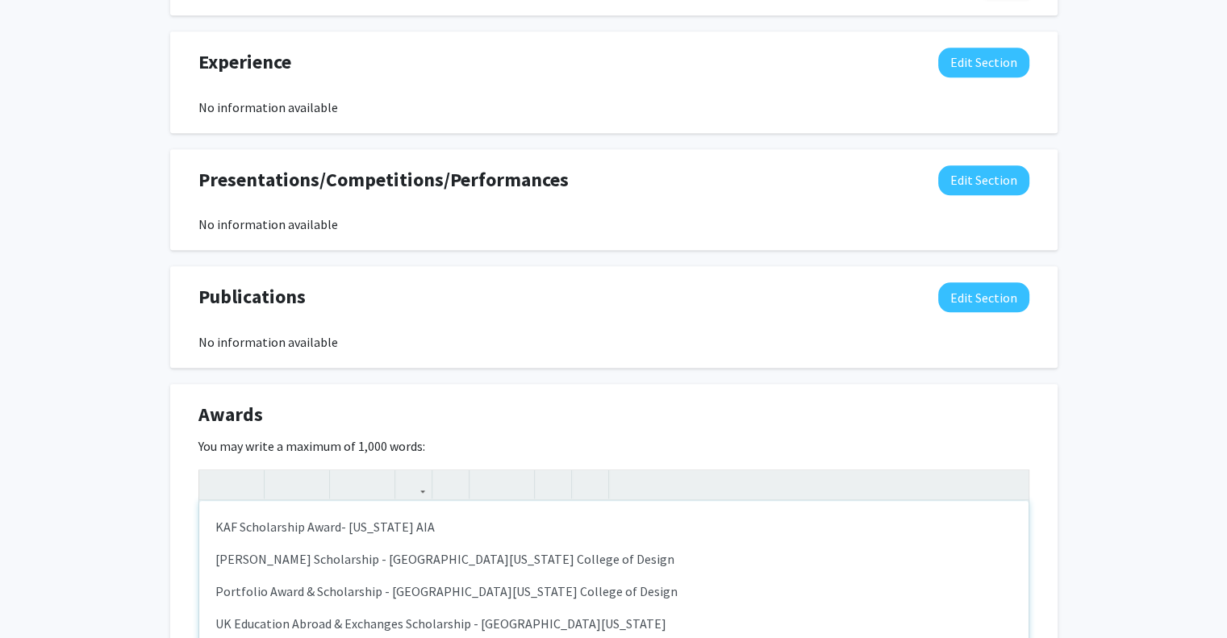
scroll to position [1618, 0]
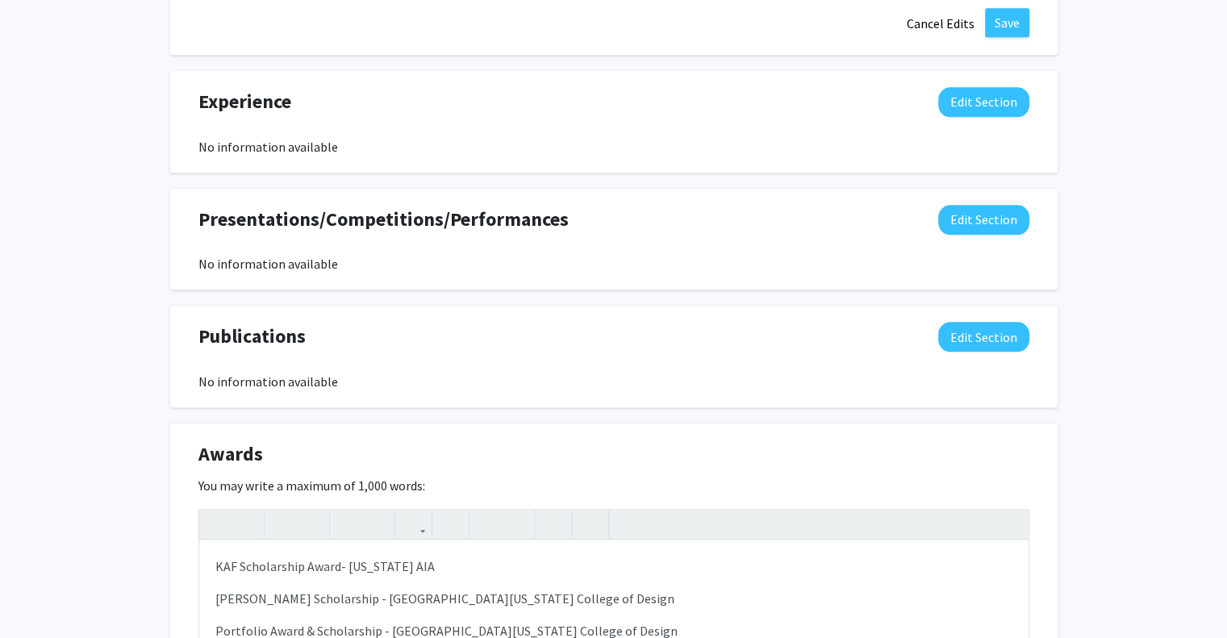
click at [294, 317] on div "Publications Edit Section No information available You may write a maximum of 1…" at bounding box center [613, 357] width 887 height 102
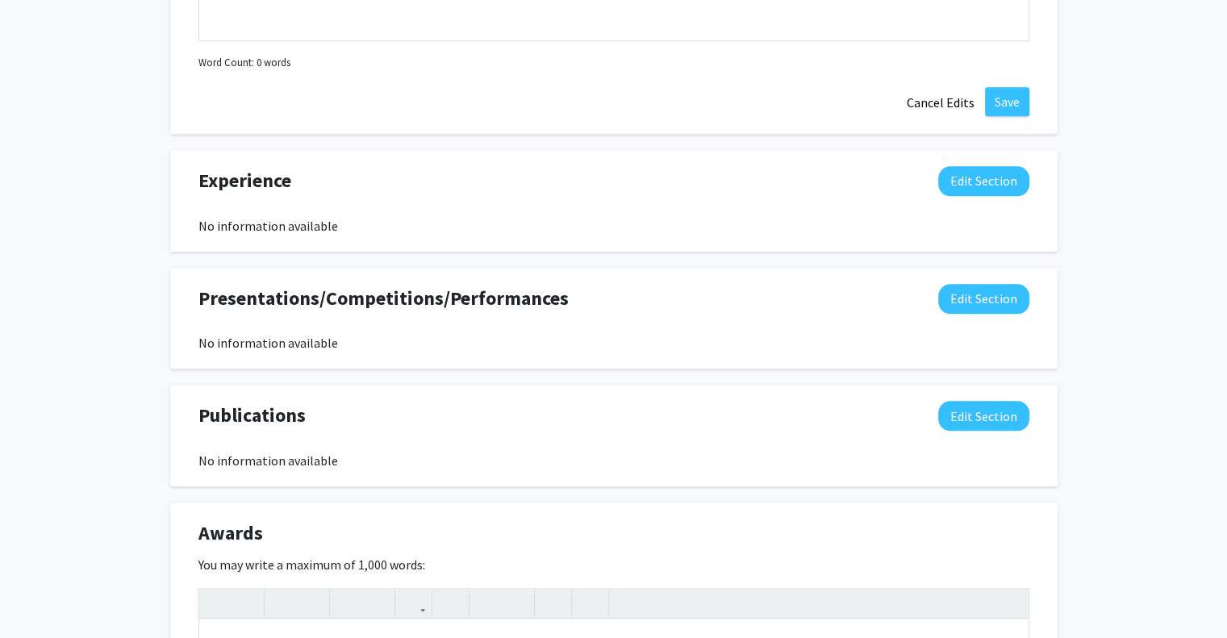
scroll to position [1537, 0]
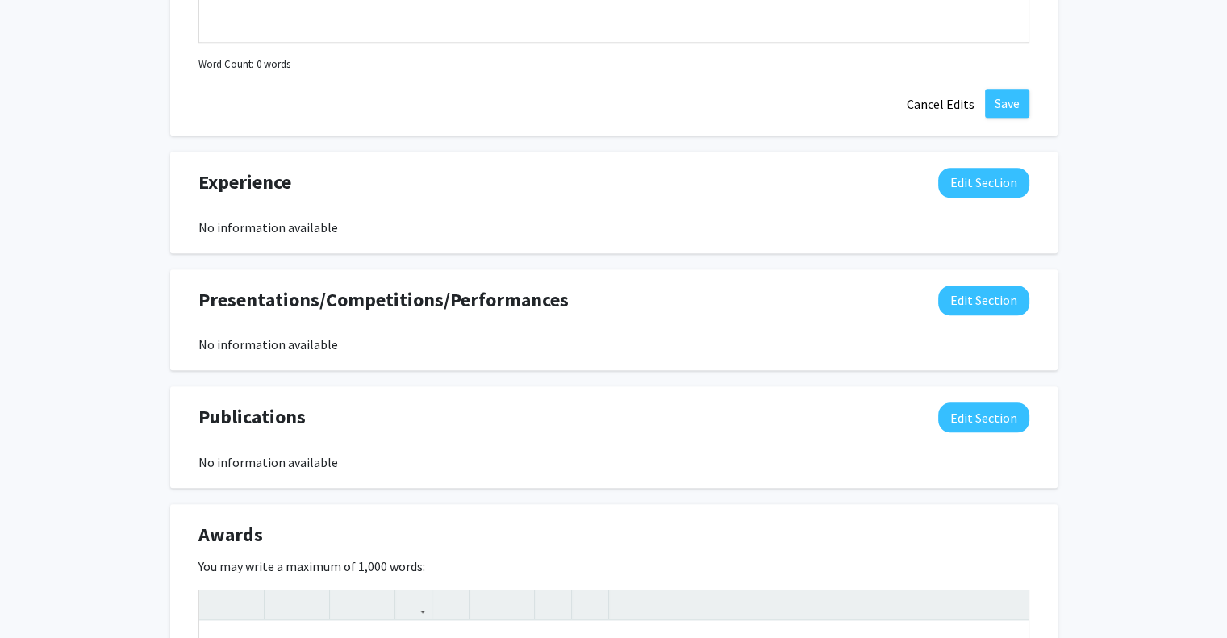
click at [320, 294] on span "Presentations/Competitions/Performances" at bounding box center [383, 300] width 370 height 29
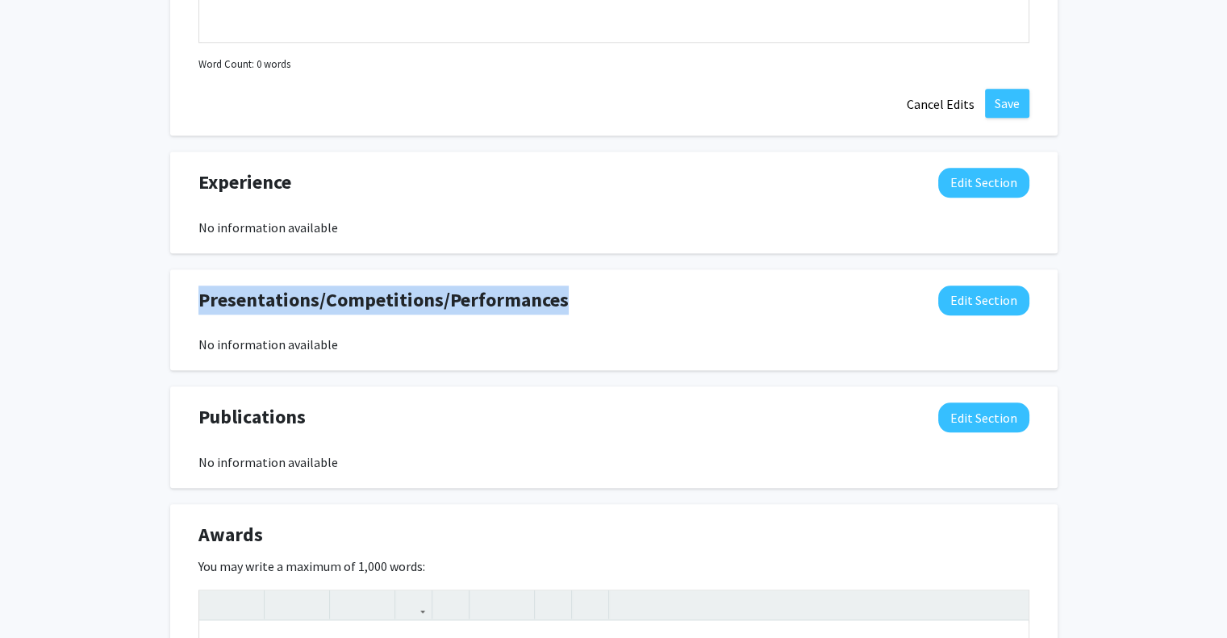
click at [320, 294] on span "Presentations/Competitions/Performances" at bounding box center [383, 300] width 370 height 29
click at [369, 286] on span "Presentations/Competitions/Performances" at bounding box center [383, 300] width 370 height 29
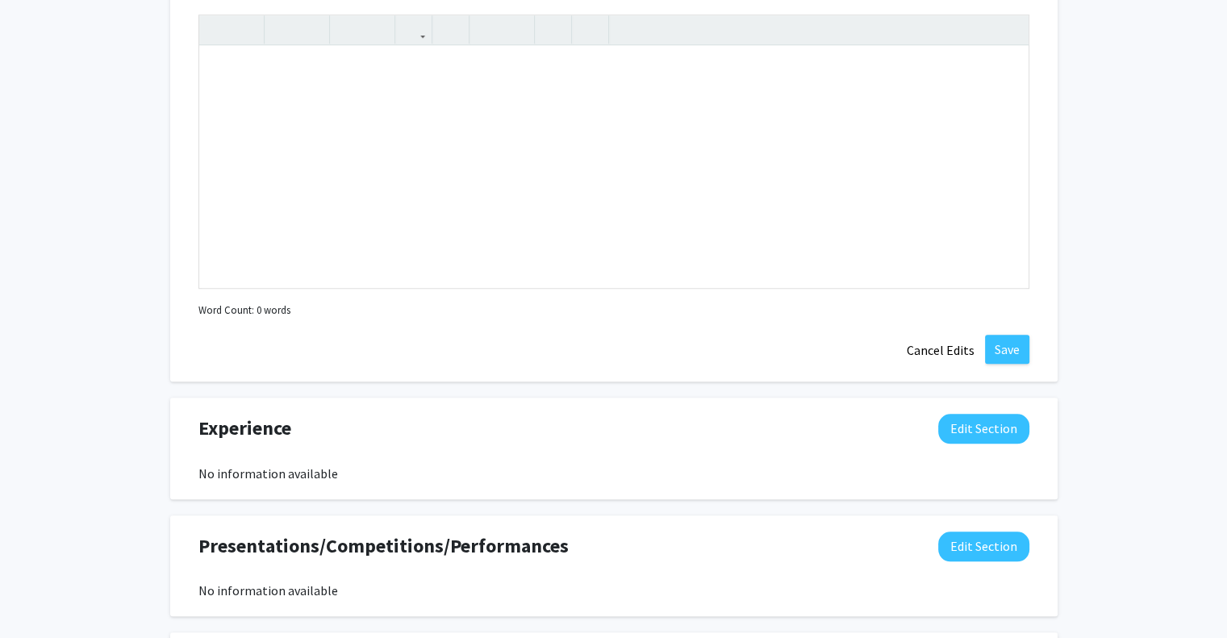
scroll to position [1295, 0]
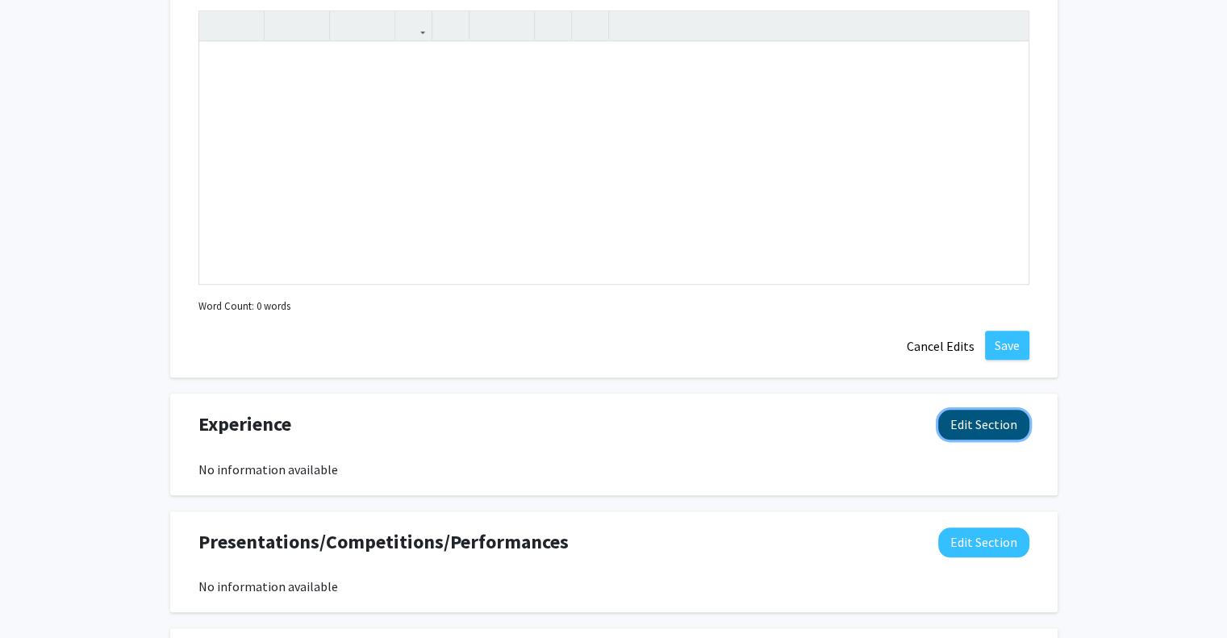
click at [1010, 428] on button "Edit Section" at bounding box center [983, 425] width 91 height 30
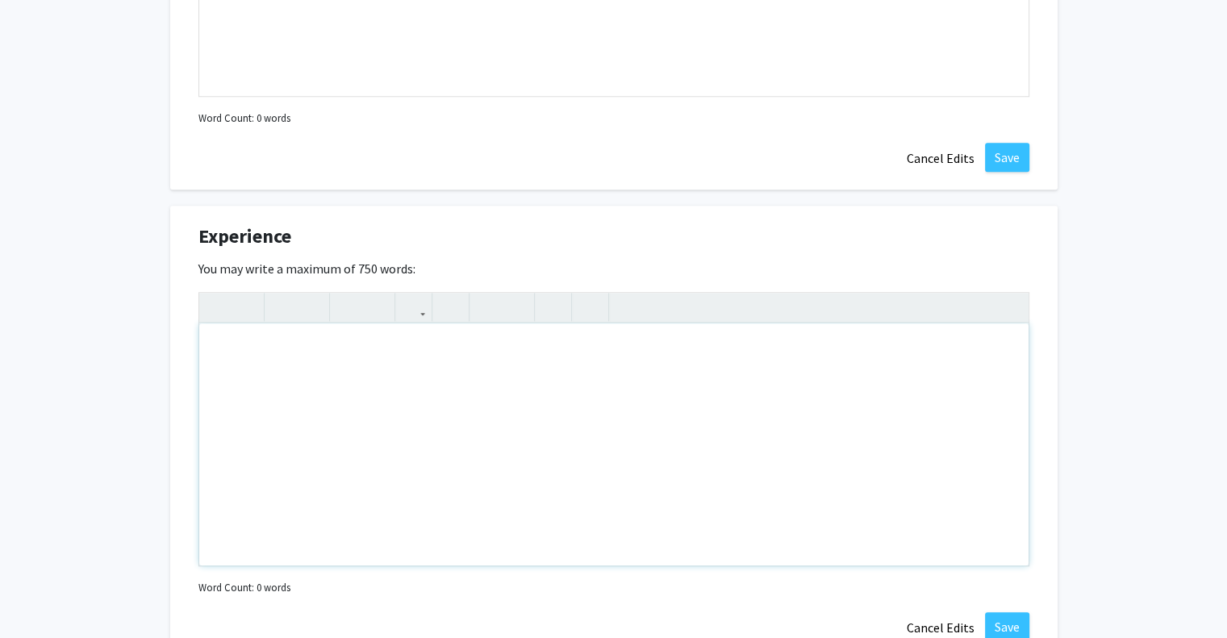
scroll to position [1537, 0]
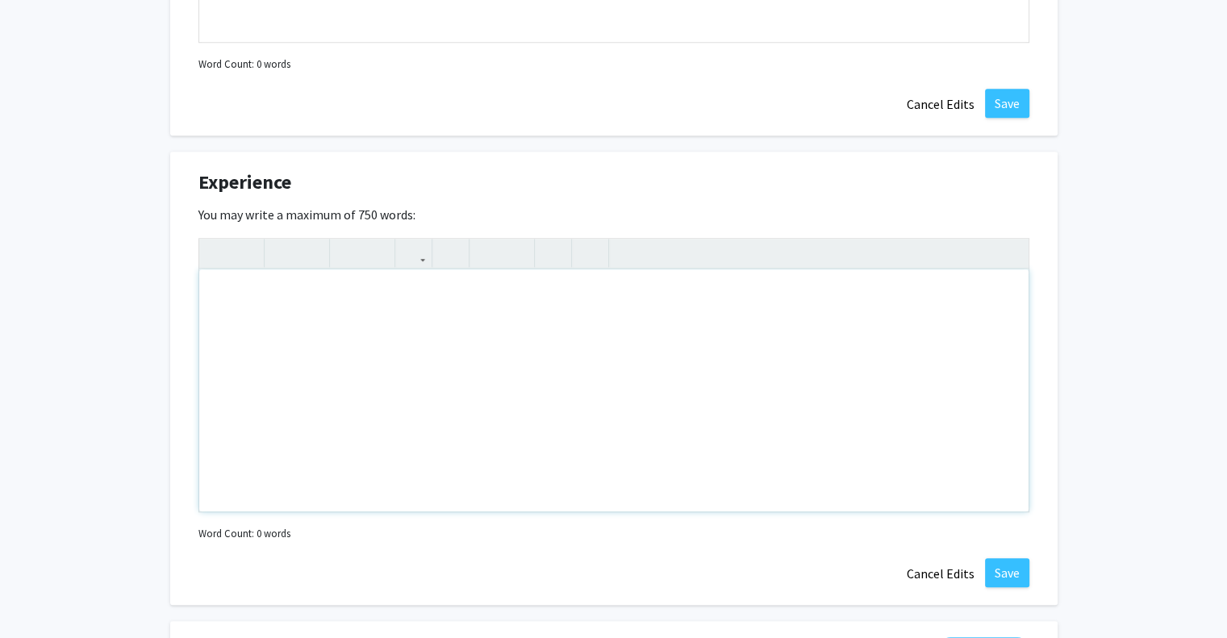
click at [344, 287] on div "Note to users with screen readers: Please deactivate our accessibility plugin f…" at bounding box center [613, 390] width 829 height 242
click at [334, 336] on div "To enrich screen reader interactions, please activate Accessibility in Grammarl…" at bounding box center [613, 390] width 829 height 242
paste div "To enrich screen reader interactions, please activate Accessibility in Grammarl…"
type textarea "<p>&nbsp;Summer 2023 - Current </p><p>&nbsp;Summer [DATE] - [DATE] </p><p>&nbsp…"
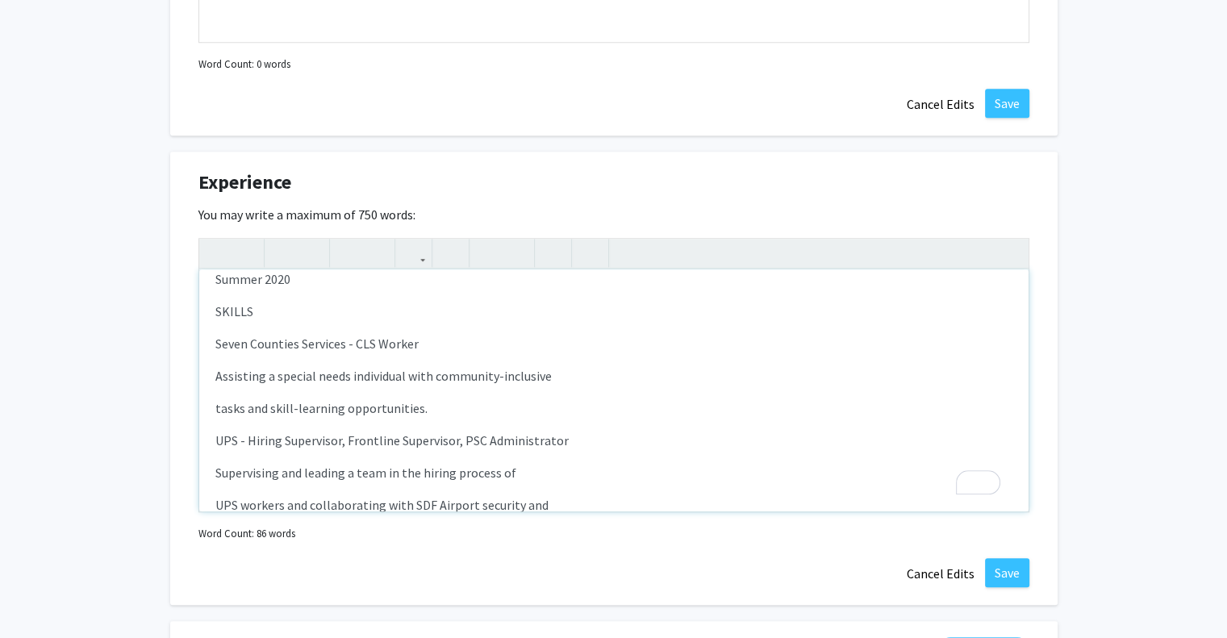
scroll to position [0, 0]
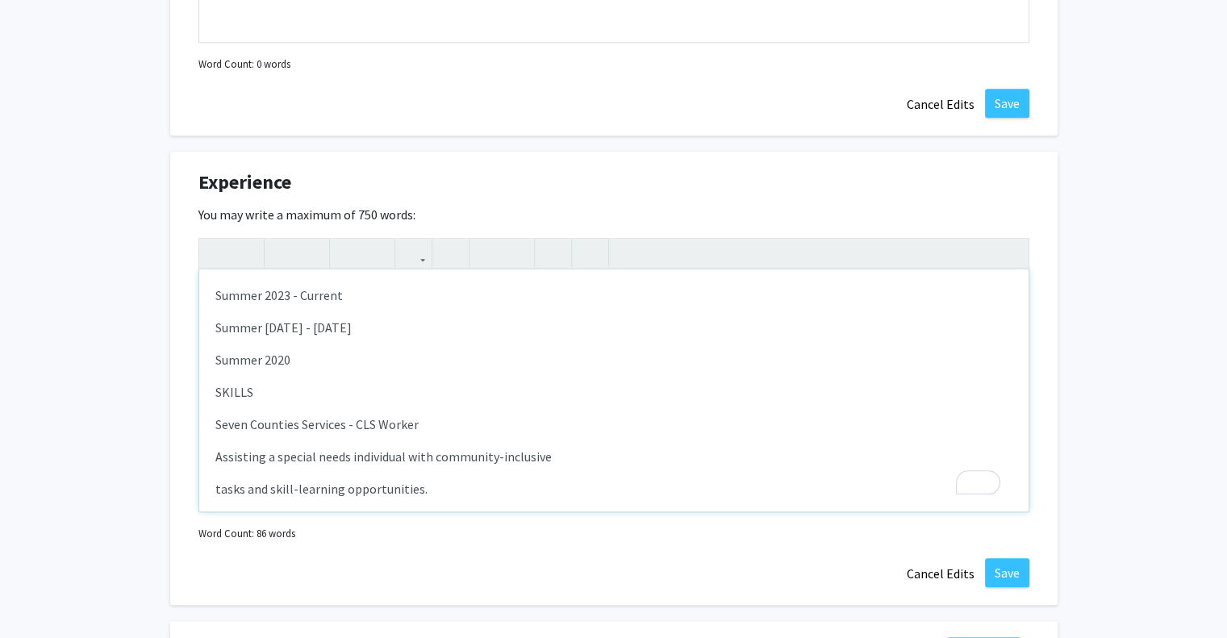
drag, startPoint x: 331, startPoint y: 386, endPoint x: 199, endPoint y: 390, distance: 131.5
click at [199, 390] on div "Summer 2023 - Current Summer [DATE] - [DATE] Summer 2020 SKILLS Seven Count…" at bounding box center [613, 390] width 829 height 242
drag, startPoint x: 356, startPoint y: 293, endPoint x: 169, endPoint y: 293, distance: 186.3
click at [170, 293] on div "Experience Edit Section You may write a maximum of 750 words: <p>&nbsp;Summer 2…" at bounding box center [613, 378] width 887 height 453
copy p "Summer 2023 - Current"
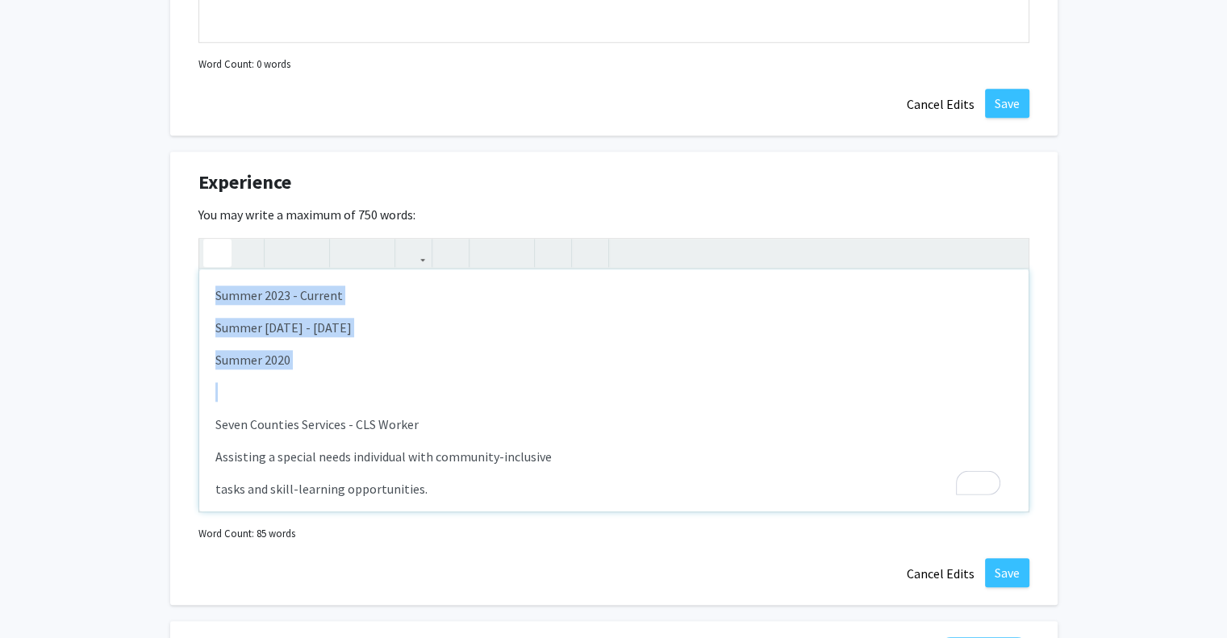
drag, startPoint x: 307, startPoint y: 378, endPoint x: 203, endPoint y: 261, distance: 157.2
click at [203, 261] on div "<p>&nbsp;Summer 2023 - Current </p><p>&nbsp;Summer [DATE] - [DATE] </p><p>&nbsp…" at bounding box center [613, 375] width 831 height 274
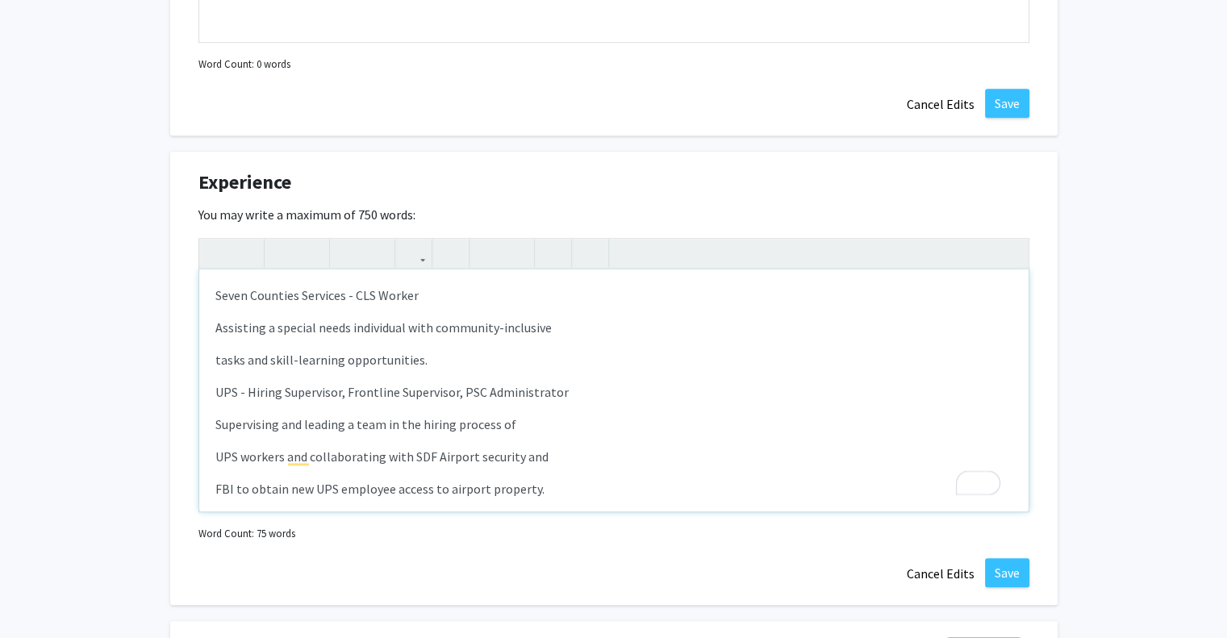
click at [215, 323] on p "Assisting a special needs individual with community-inclusive" at bounding box center [613, 327] width 797 height 19
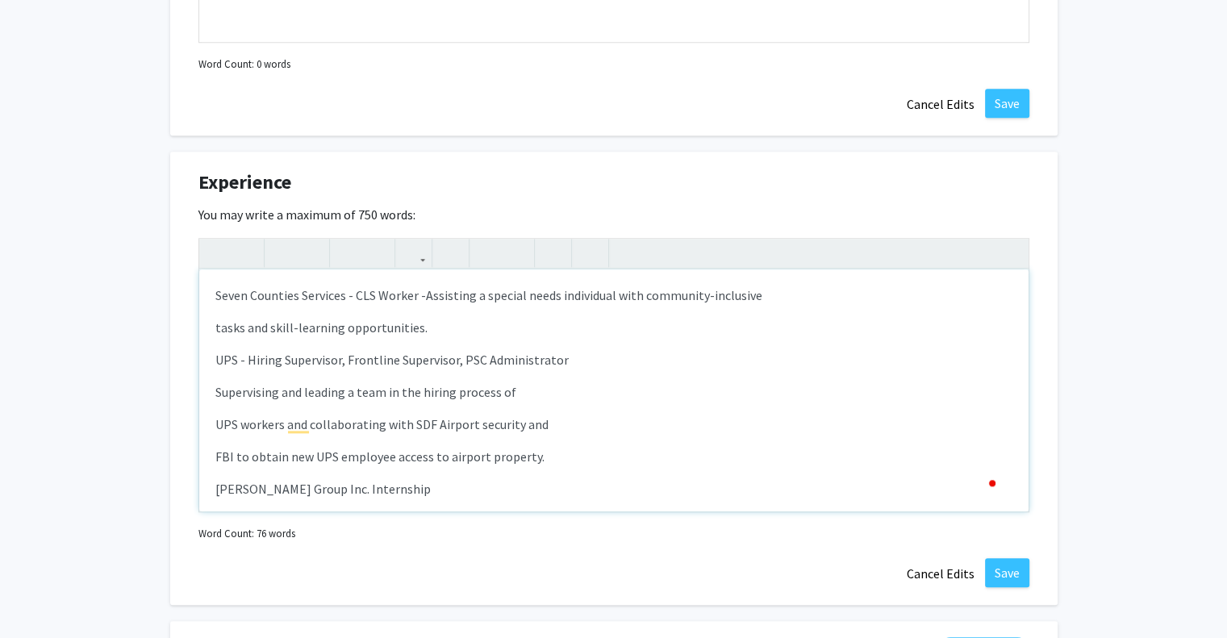
click at [217, 319] on p "tasks and skill-learning opportunities." at bounding box center [613, 327] width 797 height 19
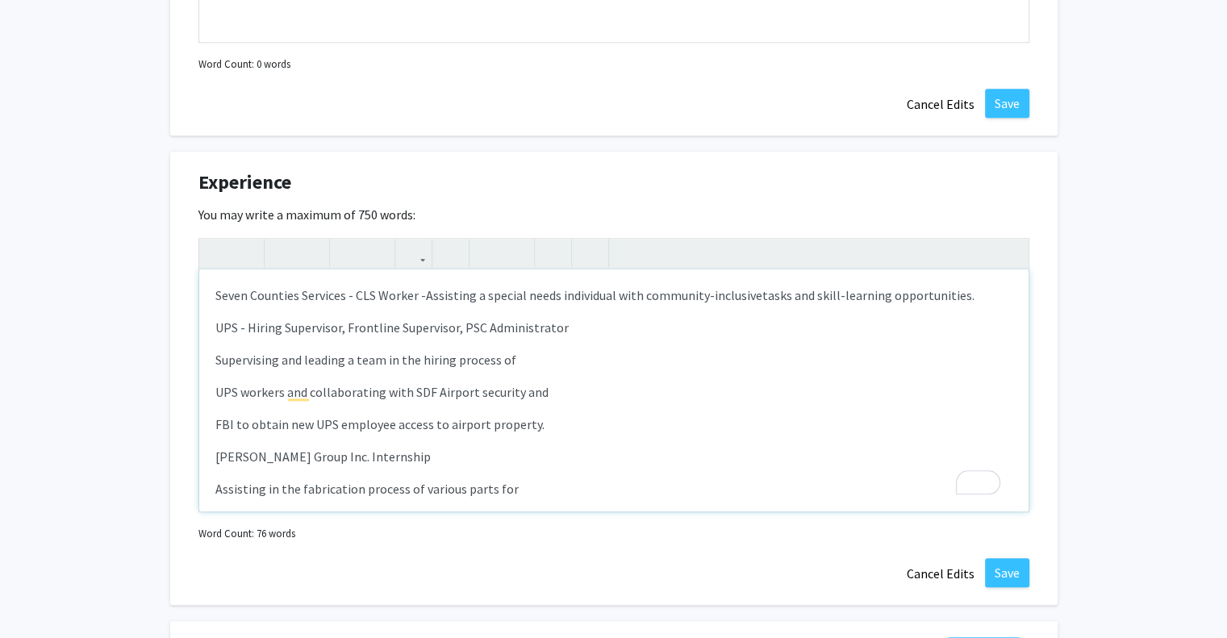
click at [213, 357] on div "Seven Counties Services - CLS Worker - Assisting a special needs individual wit…" at bounding box center [613, 390] width 829 height 242
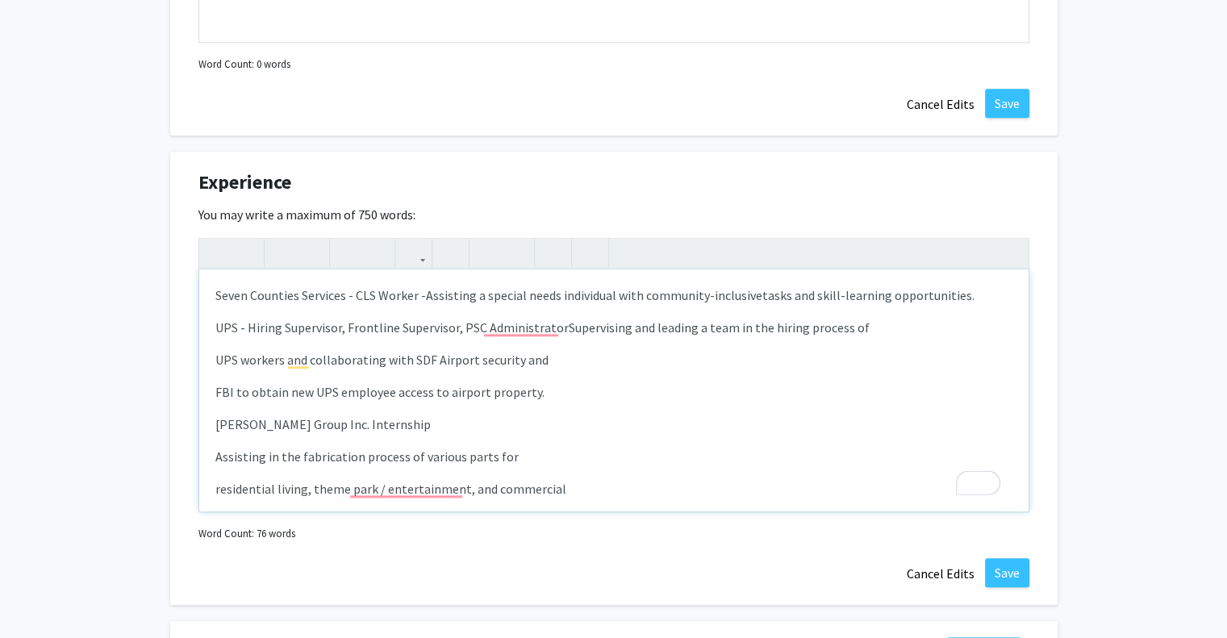
click at [535, 318] on p "UPS - Hiring Supervisor, Frontline Supervisor, PSC Administrator Supervising an…" at bounding box center [613, 327] width 797 height 19
click at [530, 325] on p "UPS - Hiring Supervisor, Frontline Supervisor, PSC Administrator Supervising an…" at bounding box center [613, 327] width 797 height 19
click at [210, 360] on div "Seven Counties Services - CLS Worker - Assisting a special needs individual wit…" at bounding box center [613, 390] width 829 height 242
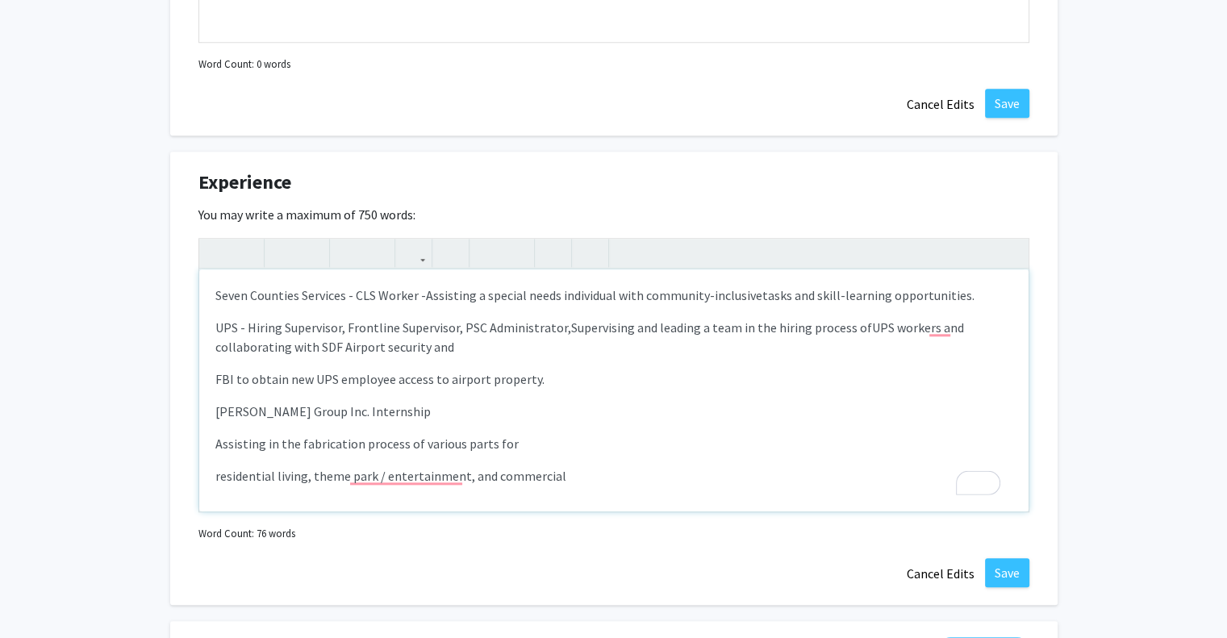
click at [213, 344] on div "Seven Counties Services - CLS Worker - Assisting a special needs individual wit…" at bounding box center [613, 390] width 829 height 242
click at [216, 377] on p "FBI to obtain new UPS employee access to airport property." at bounding box center [613, 378] width 797 height 19
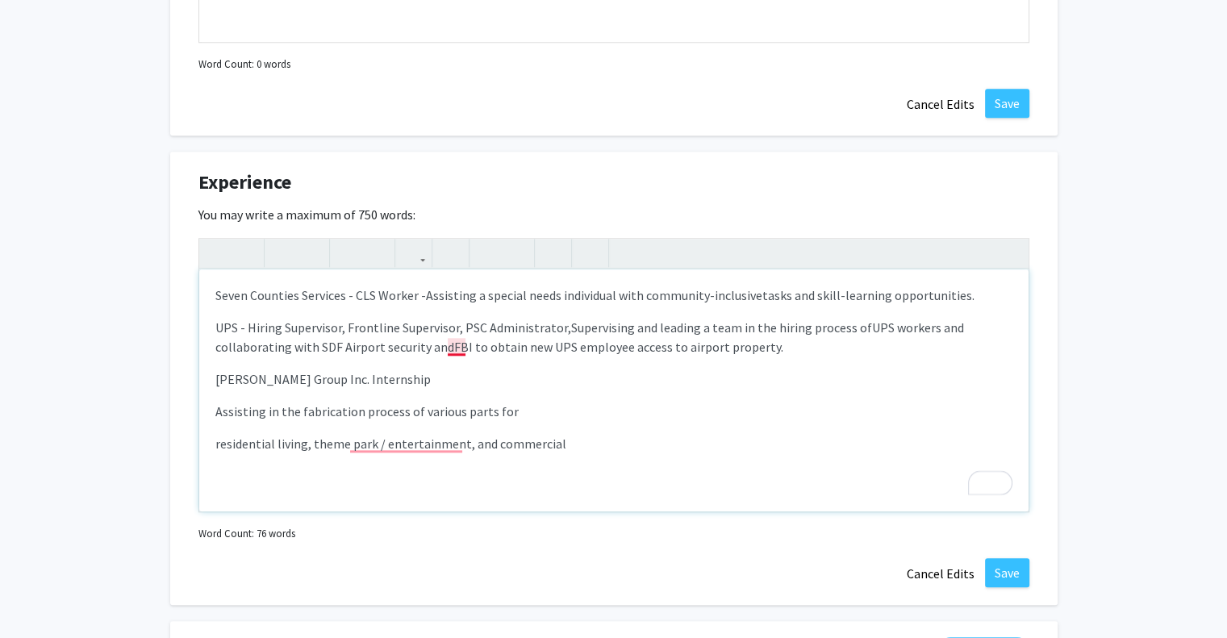
click at [454, 345] on span "FBI to obtain new UPS employee access to airport property." at bounding box center [618, 347] width 329 height 16
click at [736, 344] on span "FBI to obtain new UPS employee access to airport property." at bounding box center [640, 347] width 329 height 16
click at [215, 406] on p "Assisting in the fabrication process of various parts for" at bounding box center [613, 411] width 797 height 19
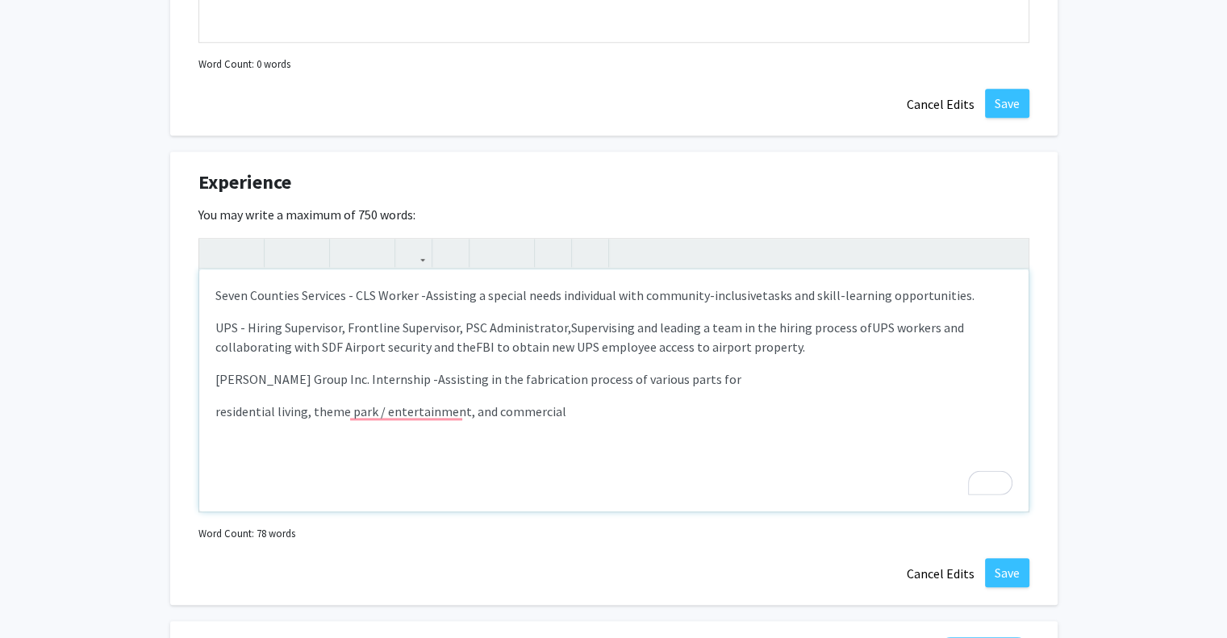
click at [438, 382] on span "Assisting in the fabrication process of various parts for" at bounding box center [589, 379] width 303 height 16
click at [217, 410] on p "residential living, theme park / entertainment, and commercial" at bounding box center [613, 411] width 797 height 19
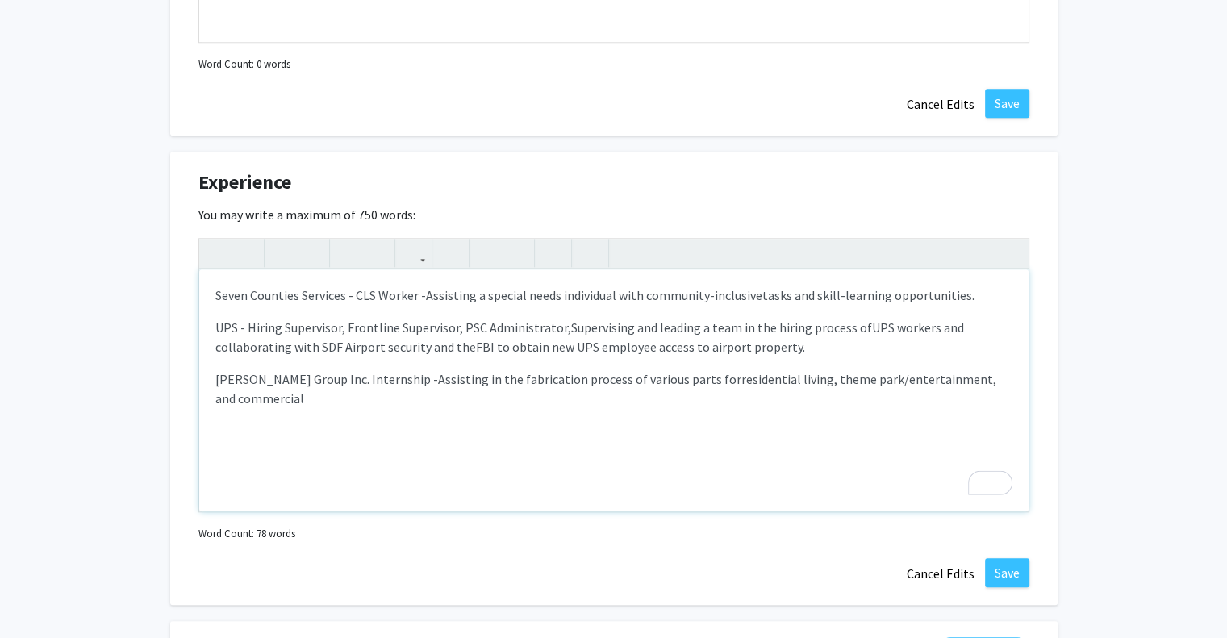
click at [1011, 376] on p "[PERSON_NAME] Group Inc. Internship - Assisting in the fabrication process of v…" at bounding box center [613, 388] width 797 height 39
type textarea "<p><span style="font-size: 1rem;">&nbsp;Seven Counties Services - CLS Worker -&…"
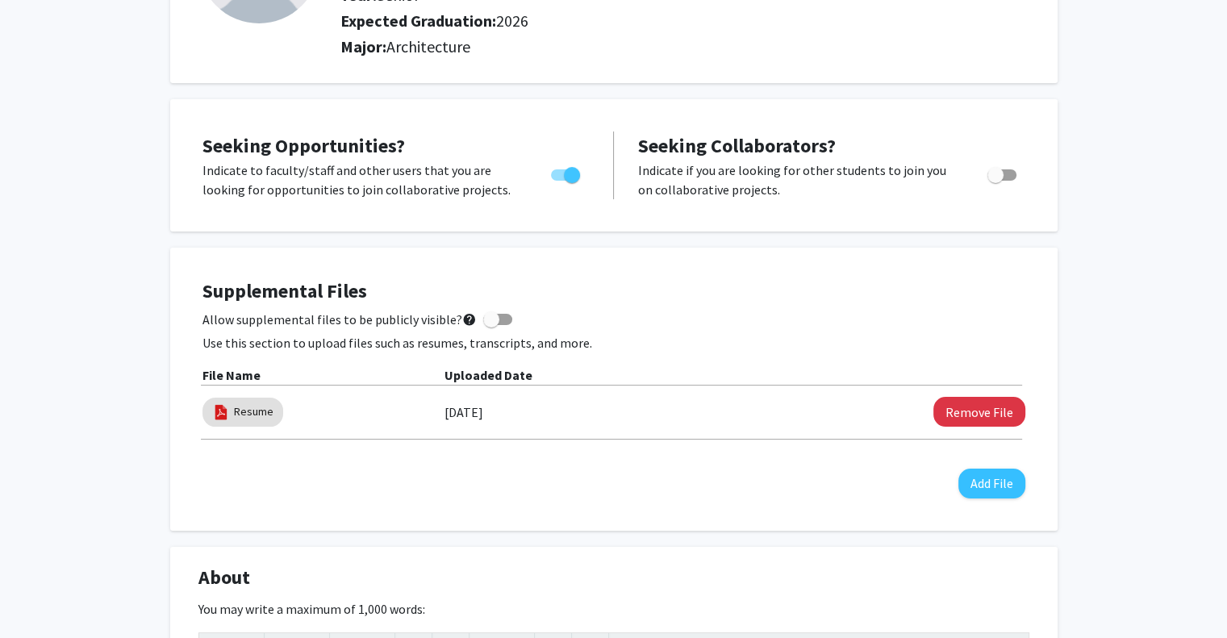
scroll to position [86, 0]
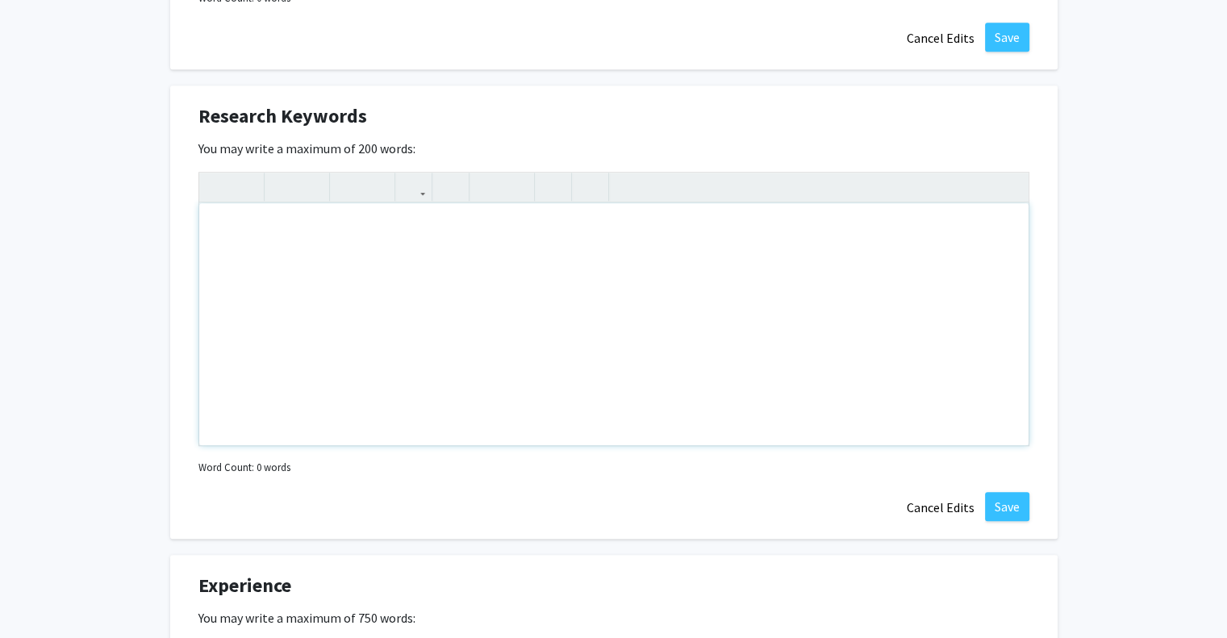
click at [339, 259] on div "Note to users with screen readers: Please deactivate our accessibility plugin f…" at bounding box center [613, 324] width 829 height 242
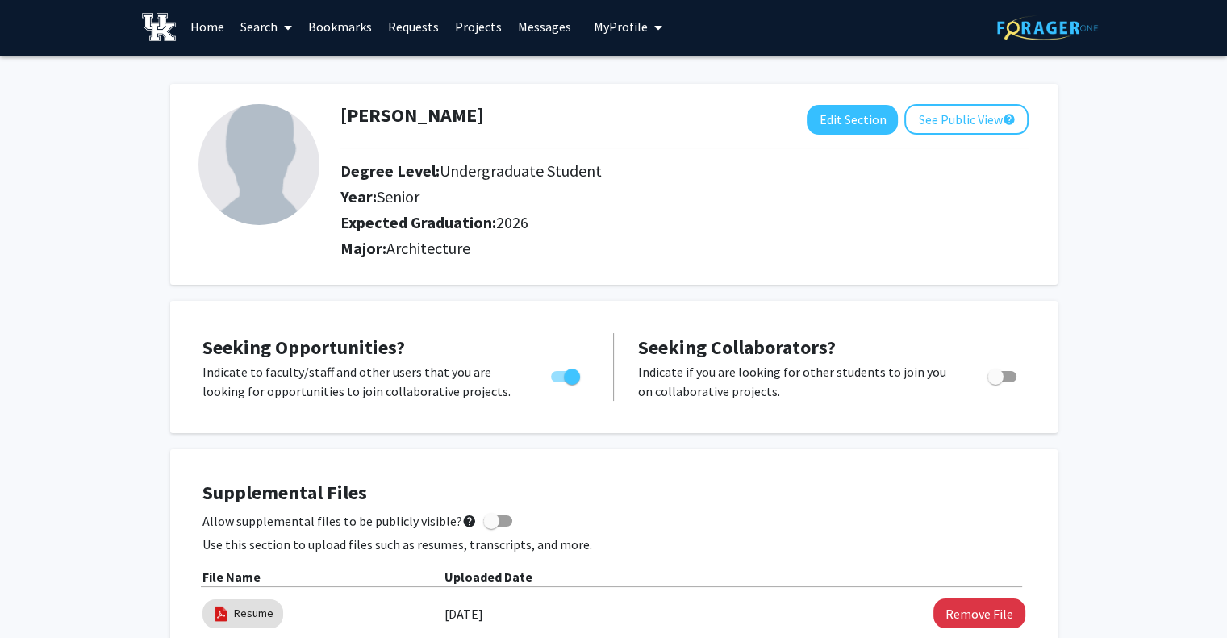
scroll to position [0, 0]
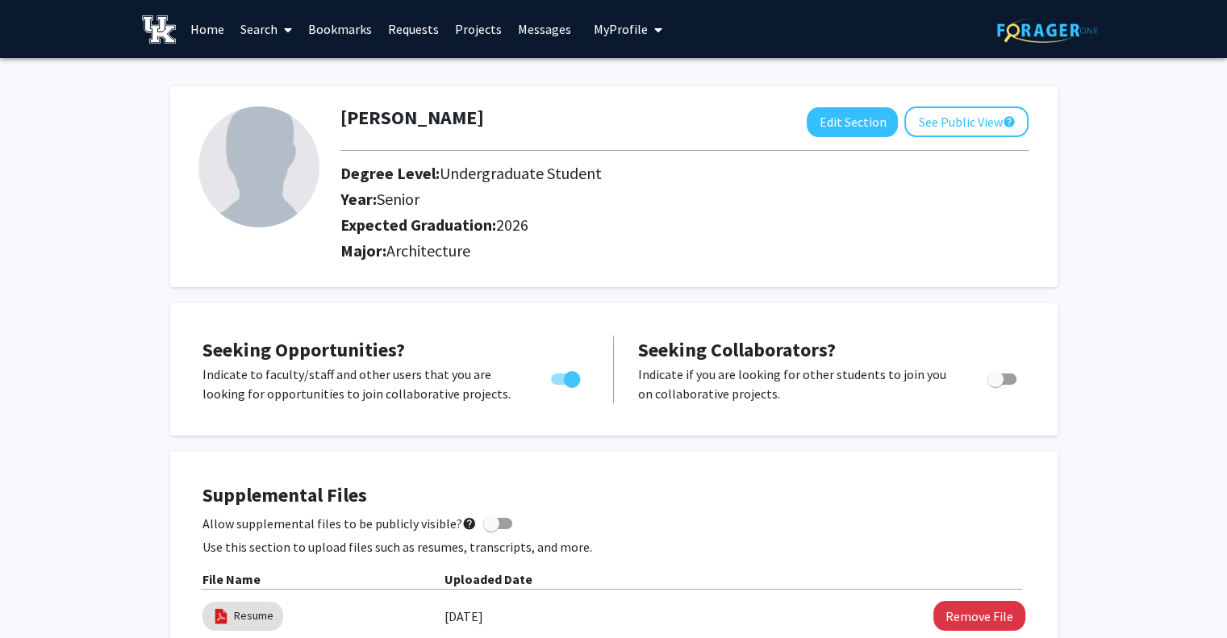
click at [267, 165] on img at bounding box center [258, 166] width 121 height 121
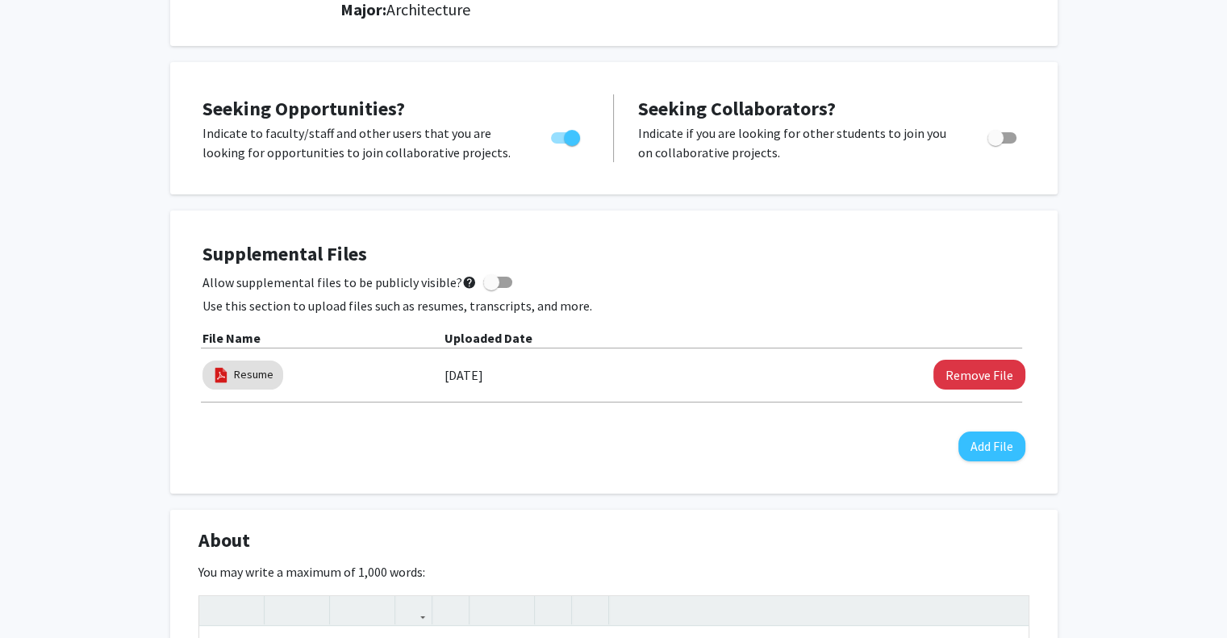
scroll to position [242, 0]
click at [486, 277] on span at bounding box center [491, 281] width 16 height 16
click at [490, 287] on input "Allow supplemental files to be publicly visible? help" at bounding box center [490, 287] width 1 height 1
click at [486, 277] on span at bounding box center [497, 281] width 29 height 11
click at [490, 287] on input "Allow supplemental files to be publicly visible? help" at bounding box center [490, 287] width 1 height 1
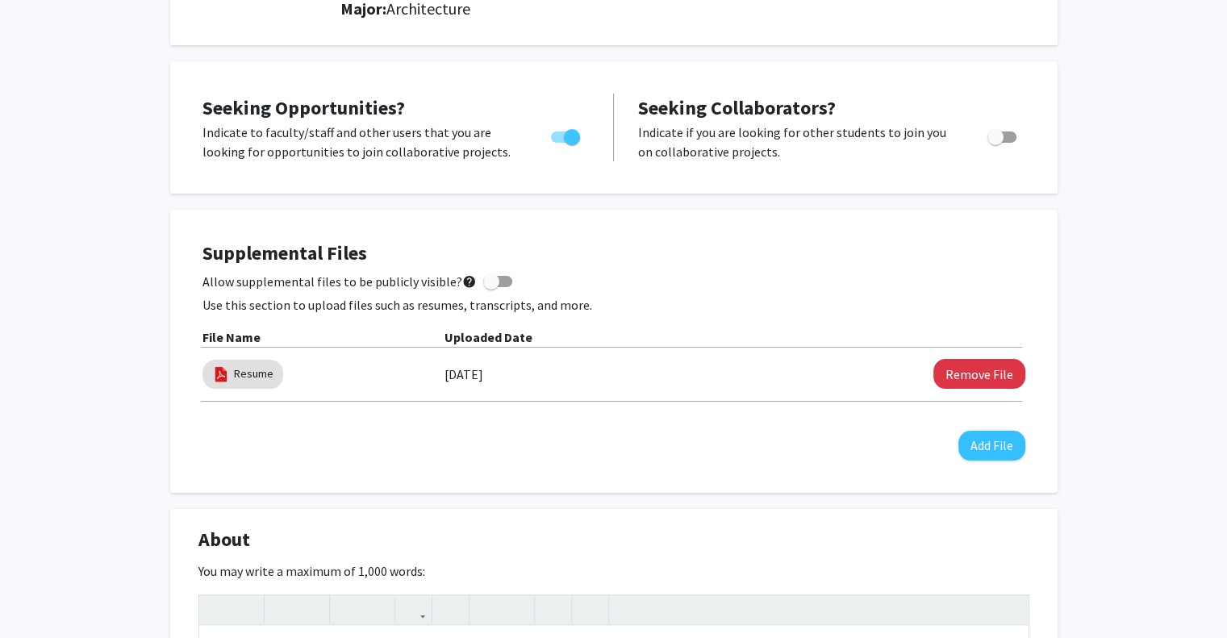
click at [486, 277] on span at bounding box center [491, 281] width 16 height 16
click at [490, 287] on input "Allow supplemental files to be publicly visible? help" at bounding box center [490, 287] width 1 height 1
checkbox input "true"
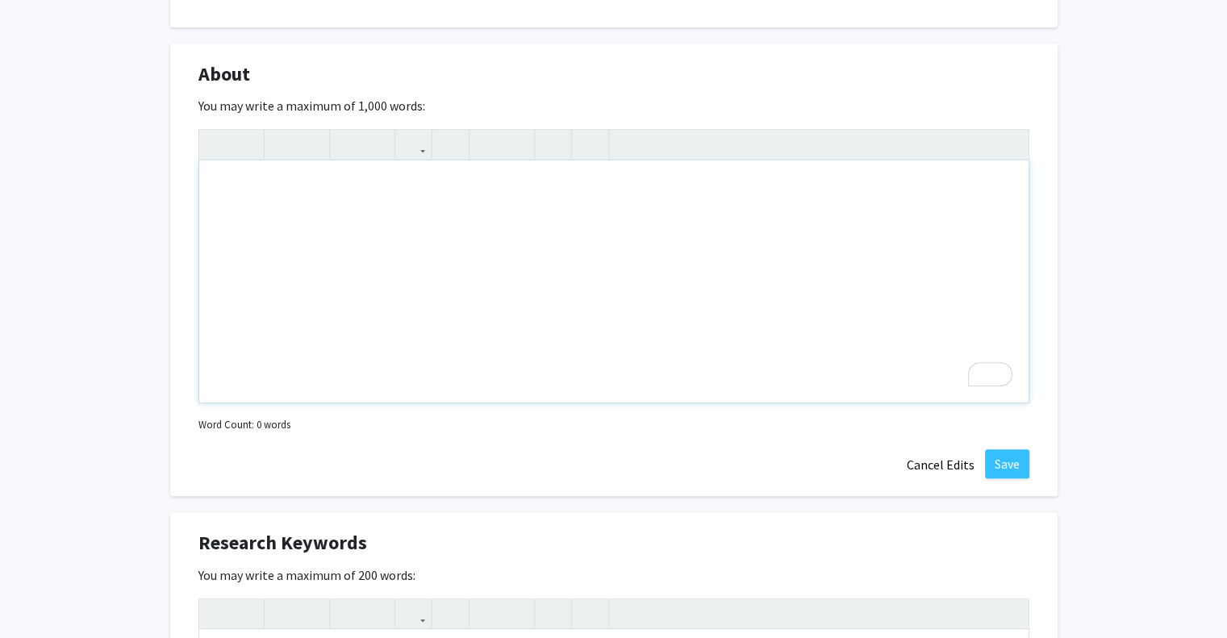
scroll to position [726, 0]
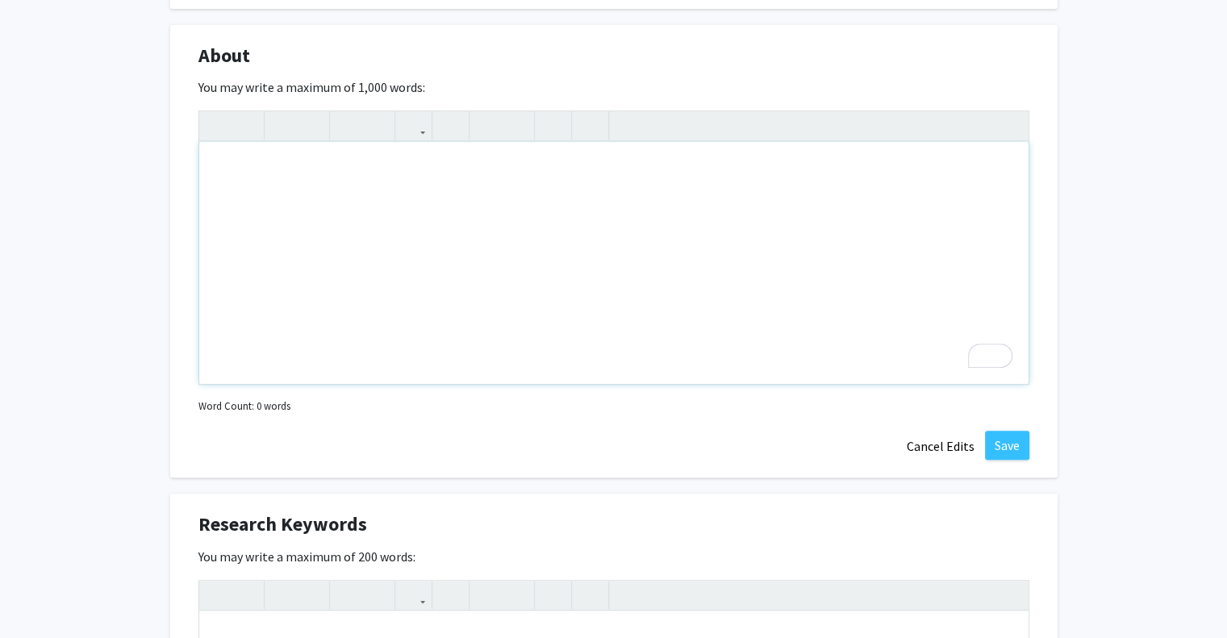
click at [332, 188] on div "To enrich screen reader interactions, please activate Accessibility in Grammarl…" at bounding box center [613, 263] width 829 height 242
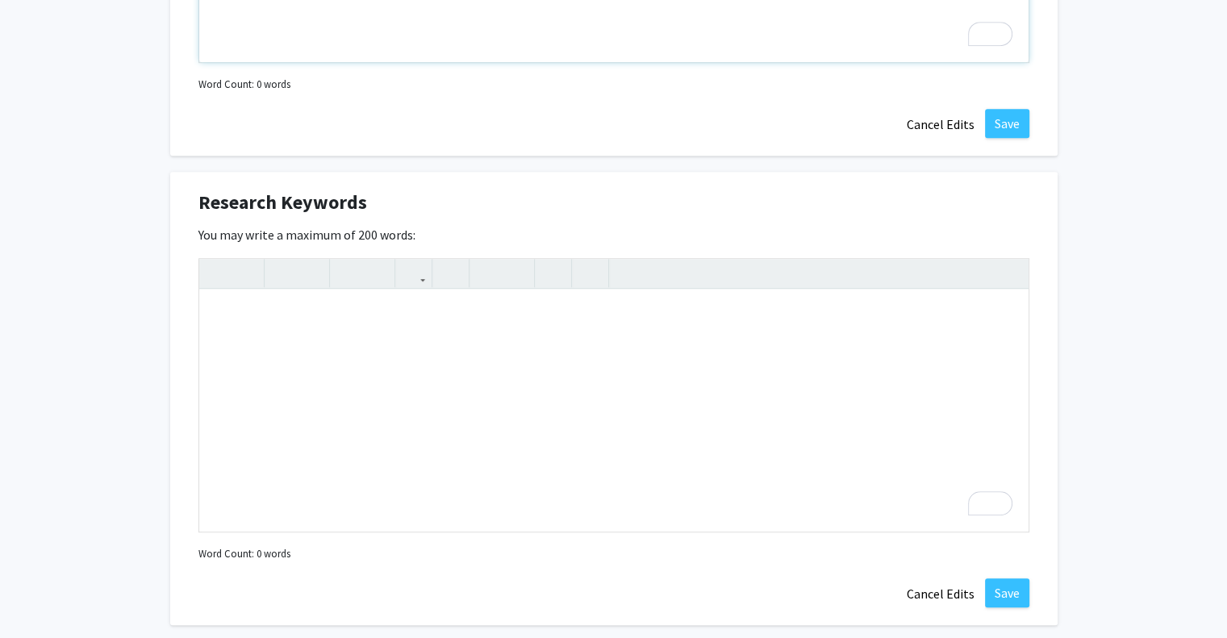
scroll to position [1049, 0]
click at [415, 328] on div "To enrich screen reader interactions, please activate Accessibility in Grammarl…" at bounding box center [613, 410] width 829 height 242
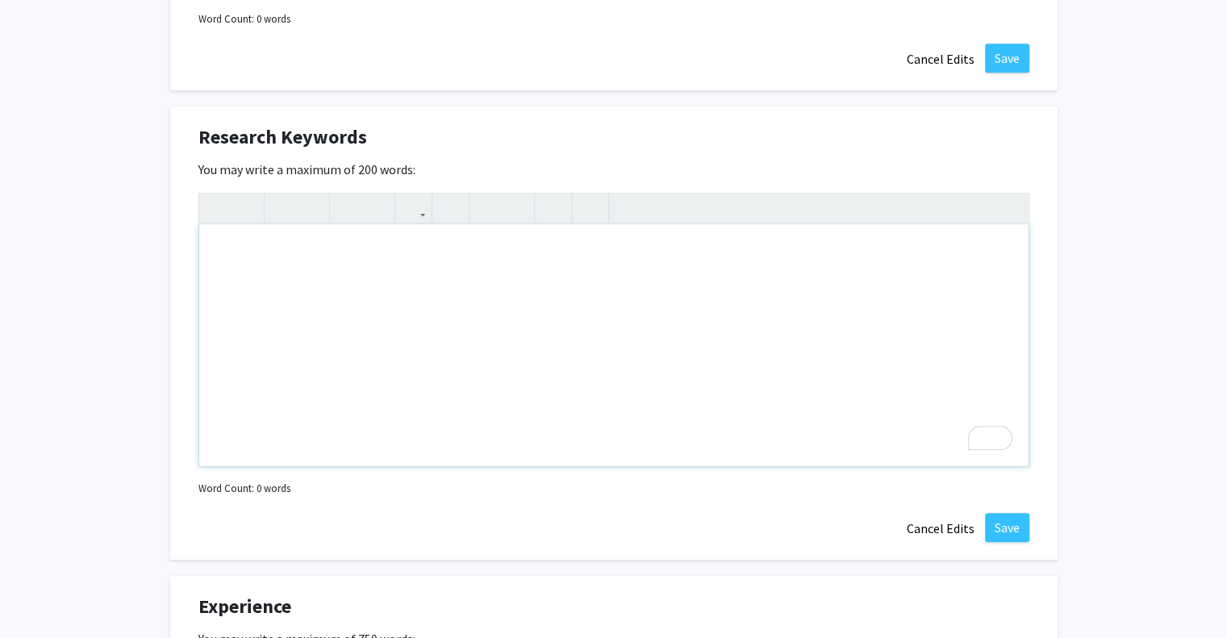
scroll to position [1210, 0]
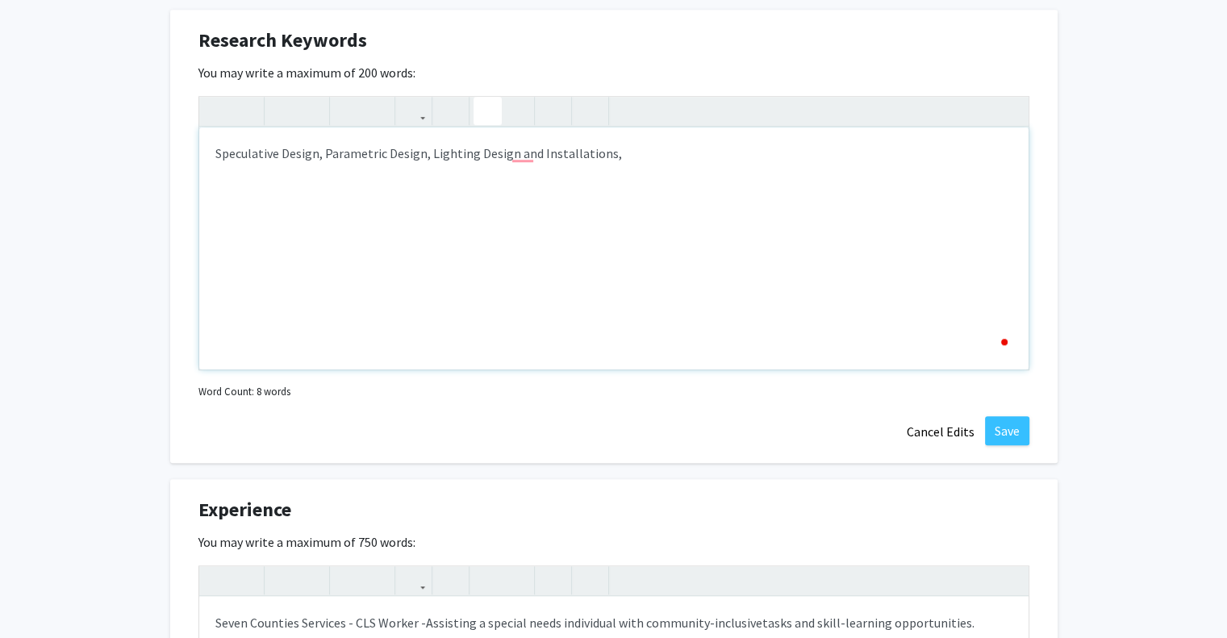
type textarea "Speculative Design, Parametric Design, Lighting Design and Installations,&nbsp;"
click at [525, 161] on div "Speculative Design, Parametric Design, Lighting Design and Installations," at bounding box center [613, 248] width 829 height 242
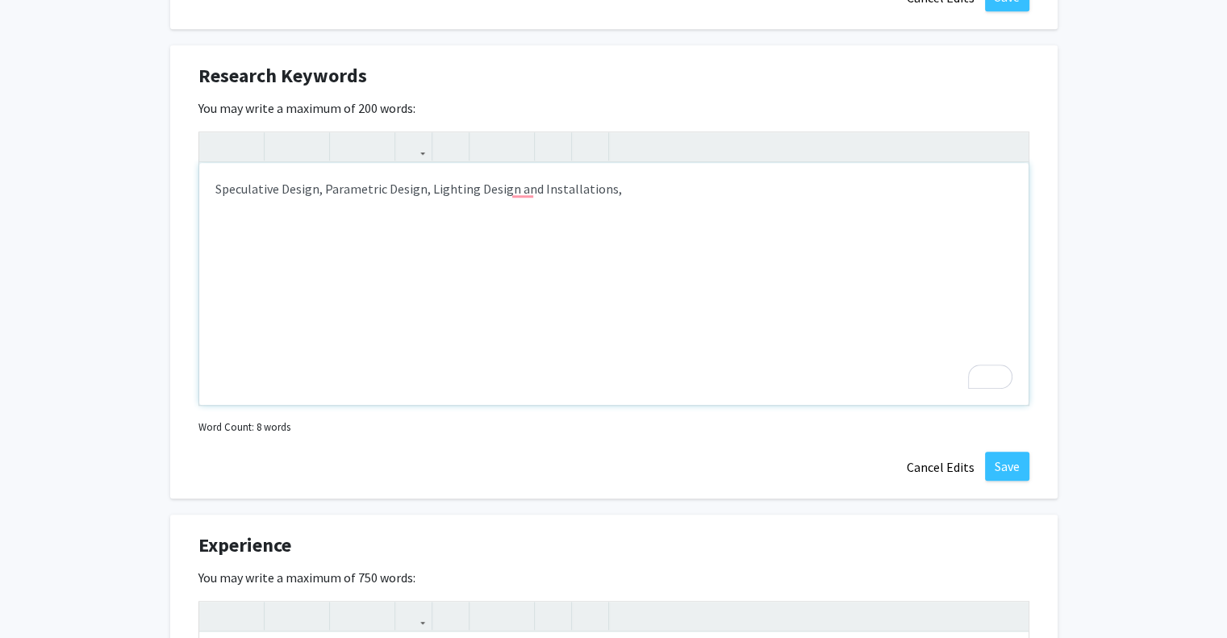
scroll to position [1049, 0]
